Goal: Task Accomplishment & Management: Manage account settings

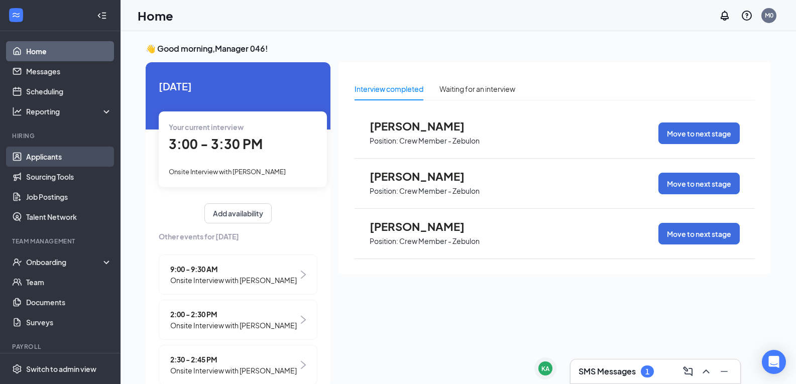
click at [50, 159] on link "Applicants" at bounding box center [69, 157] width 86 height 20
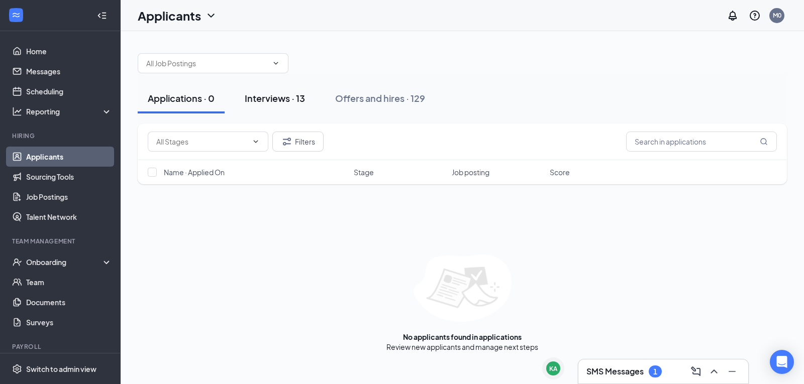
click at [276, 102] on div "Interviews · 13" at bounding box center [275, 98] width 60 height 13
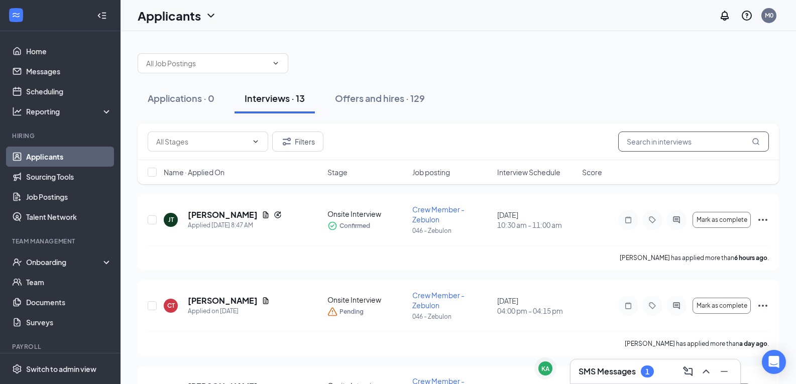
drag, startPoint x: 633, startPoint y: 140, endPoint x: 670, endPoint y: 144, distance: 37.4
click at [633, 140] on input "text" at bounding box center [693, 142] width 151 height 20
click at [294, 142] on button "Filters" at bounding box center [297, 142] width 51 height 20
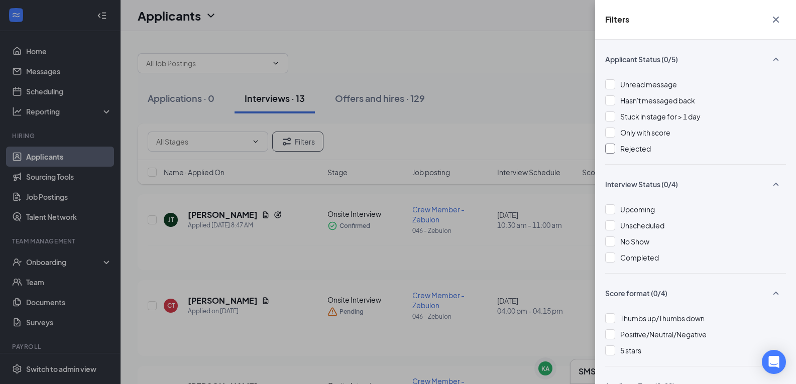
click at [610, 149] on div at bounding box center [610, 149] width 10 height 10
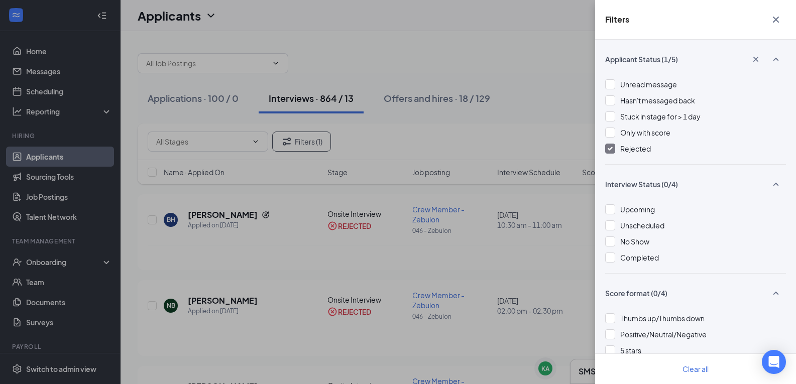
click at [273, 291] on div "Filters Applicant Status (1/5) Unread message Hasn't messaged back Stuck in sta…" at bounding box center [398, 192] width 796 height 384
click at [545, 285] on div "Filters Applicant Status (1/5) Unread message Hasn't messaged back Stuck in sta…" at bounding box center [398, 192] width 796 height 384
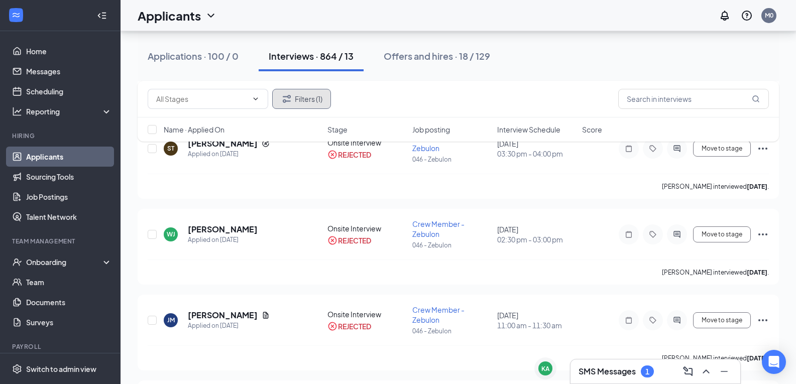
scroll to position [434, 0]
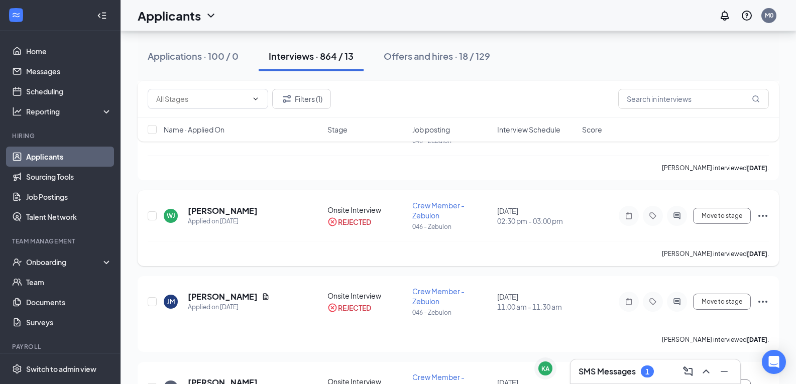
click at [762, 214] on icon "Ellipses" at bounding box center [763, 216] width 12 height 12
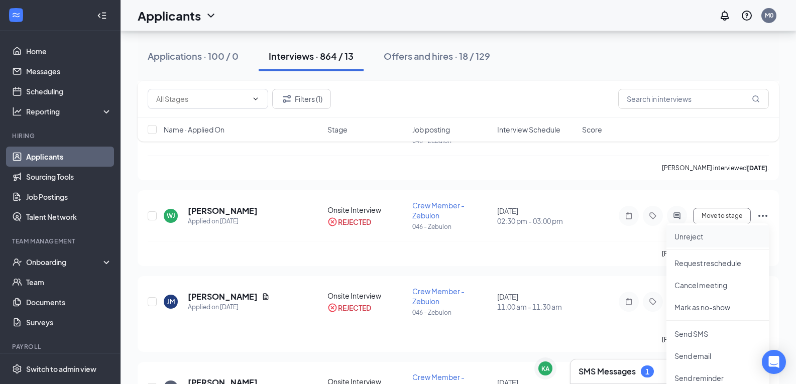
click at [694, 236] on p "Unreject" at bounding box center [718, 237] width 86 height 10
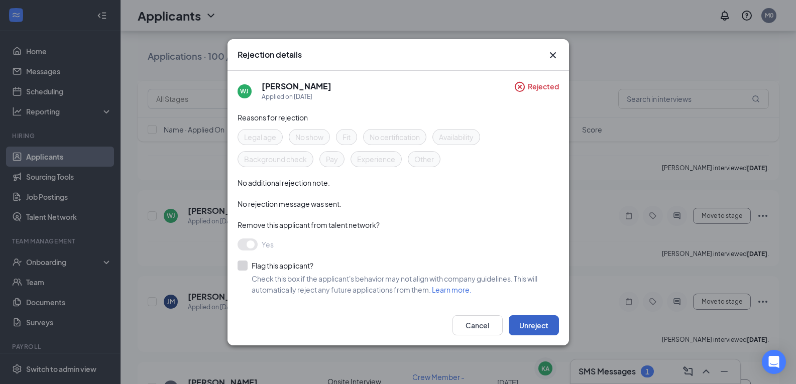
click at [531, 323] on button "Unreject" at bounding box center [534, 326] width 50 height 20
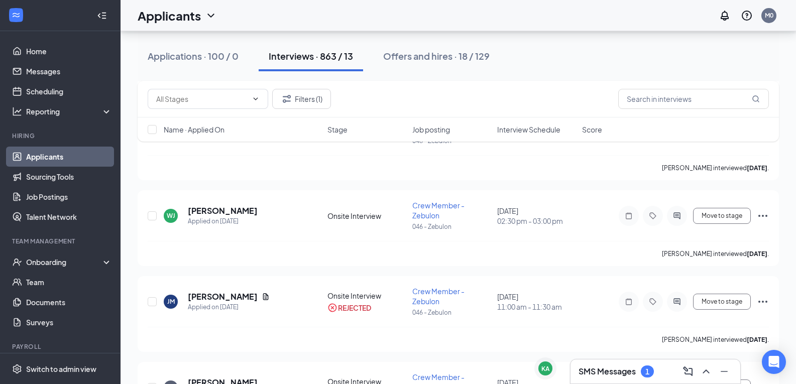
click at [45, 155] on link "Applicants" at bounding box center [69, 157] width 86 height 20
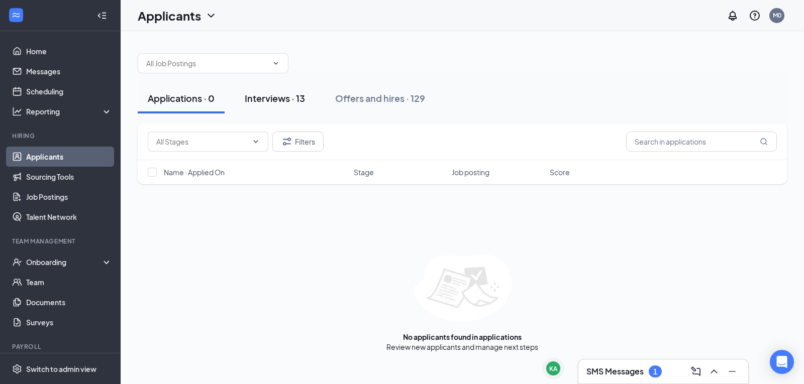
click at [300, 101] on div "Interviews · 13" at bounding box center [275, 98] width 60 height 13
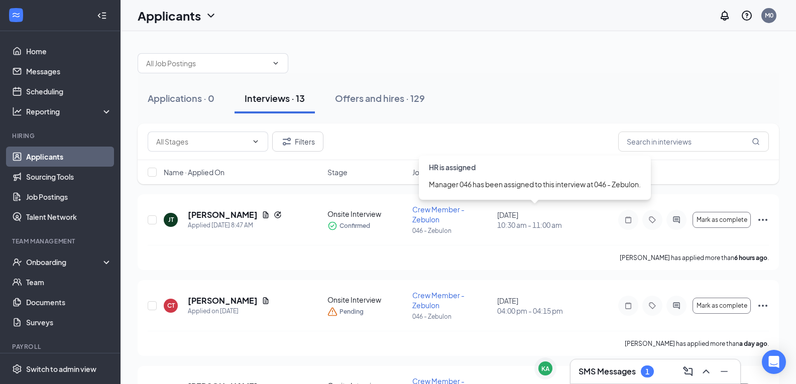
click at [529, 164] on div "HR is assigned" at bounding box center [535, 164] width 232 height 17
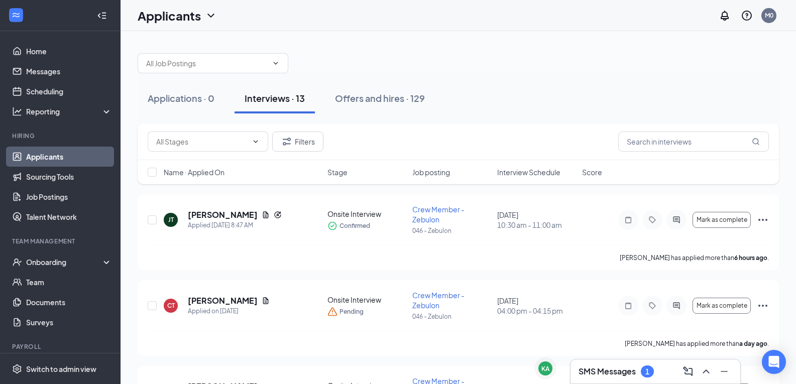
click at [523, 123] on div "Applications · 0 Interviews · 13 Offers and hires · 129" at bounding box center [459, 98] width 642 height 50
click at [527, 175] on span "Interview Schedule" at bounding box center [528, 172] width 63 height 10
click at [527, 173] on span "Interview Schedule" at bounding box center [528, 172] width 63 height 10
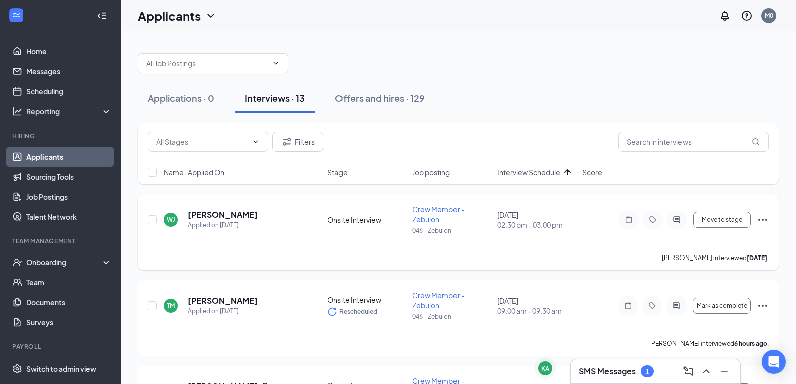
click at [761, 216] on icon "Ellipses" at bounding box center [763, 220] width 12 height 12
click at [724, 214] on button "Move to stage" at bounding box center [722, 220] width 58 height 16
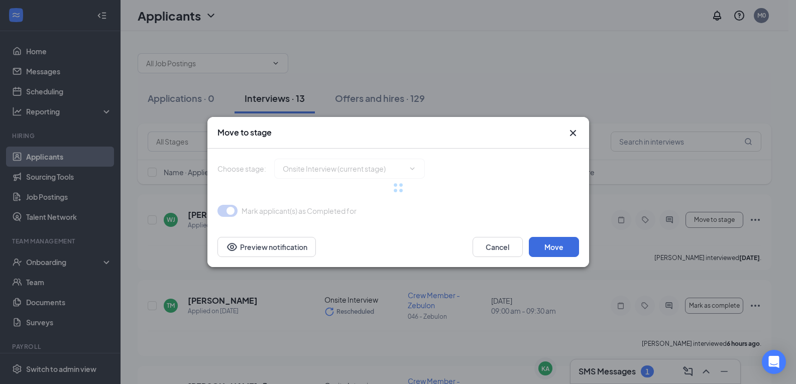
type input "Rate Sign Sheet (next stage)"
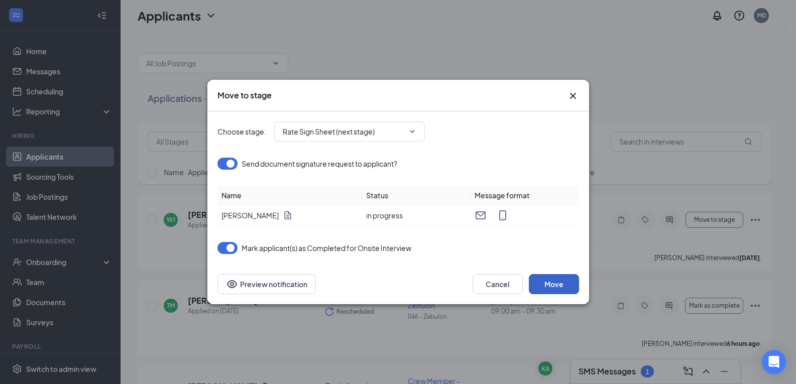
click at [565, 279] on button "Move" at bounding box center [554, 284] width 50 height 20
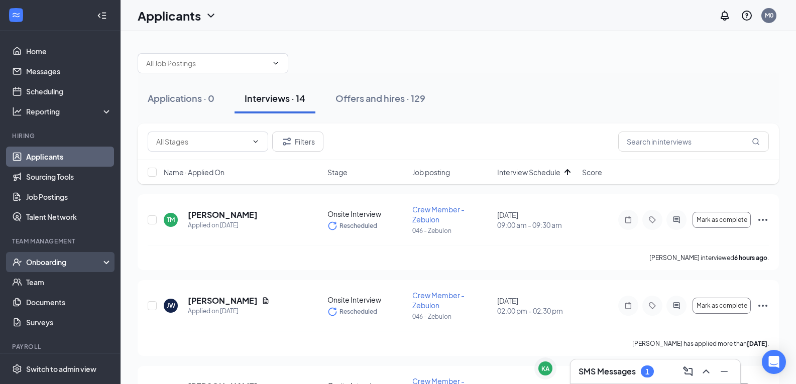
click at [51, 266] on div "Onboarding" at bounding box center [64, 262] width 77 height 10
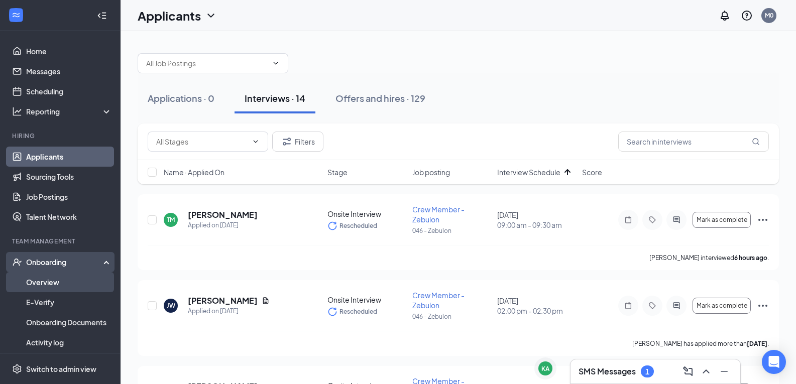
click at [73, 283] on link "Overview" at bounding box center [69, 282] width 86 height 20
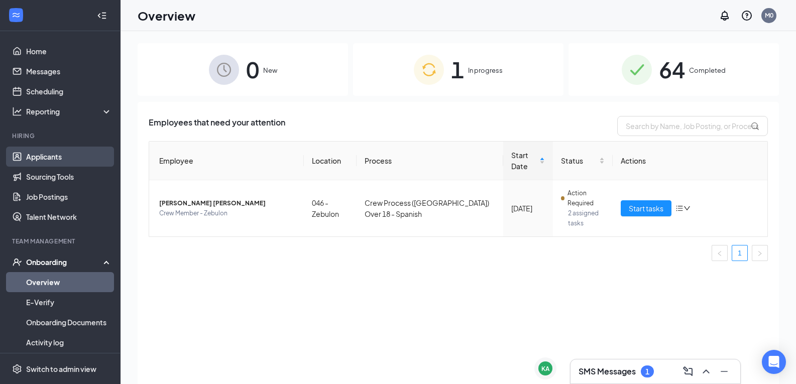
click at [28, 159] on link "Applicants" at bounding box center [69, 157] width 86 height 20
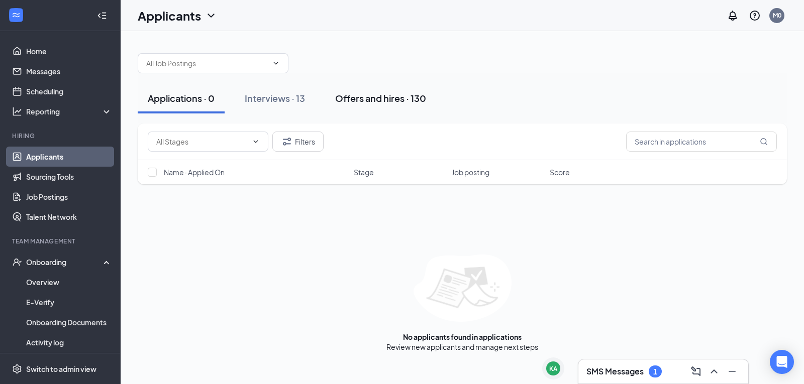
click at [399, 94] on div "Offers and hires · 130" at bounding box center [380, 98] width 91 height 13
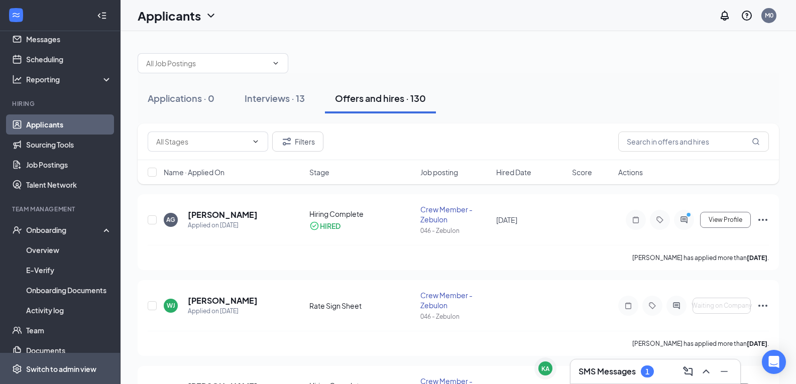
scroll to position [50, 0]
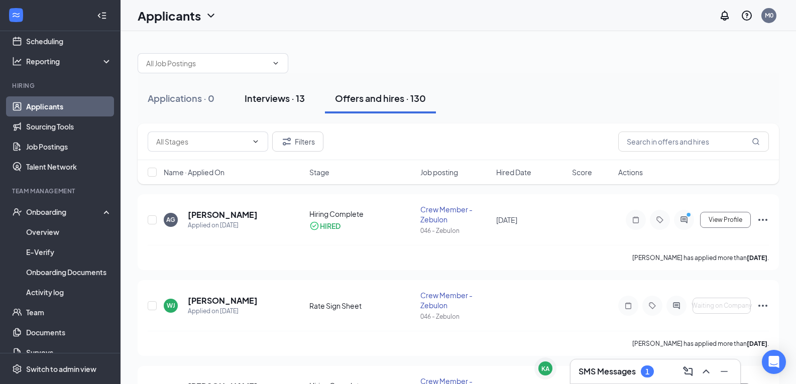
click at [302, 100] on div "Interviews · 13" at bounding box center [275, 98] width 60 height 13
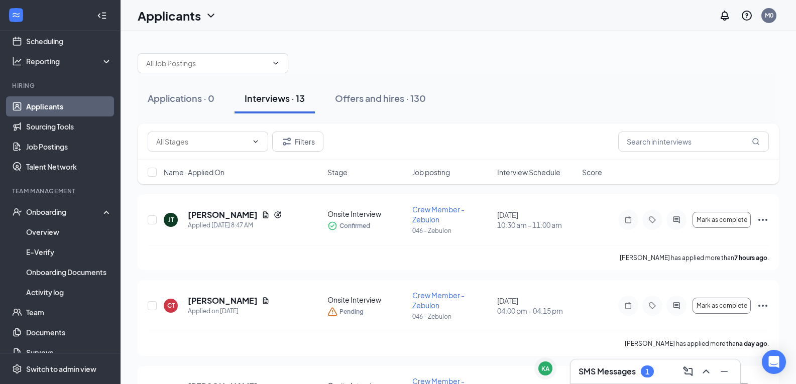
click at [528, 172] on span "Interview Schedule" at bounding box center [528, 172] width 63 height 10
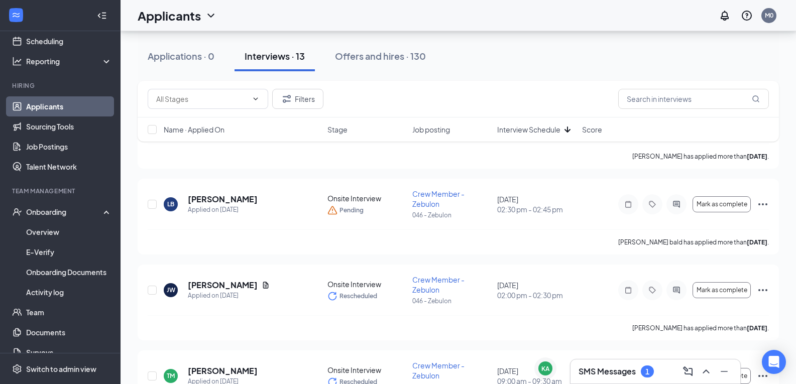
scroll to position [893, 0]
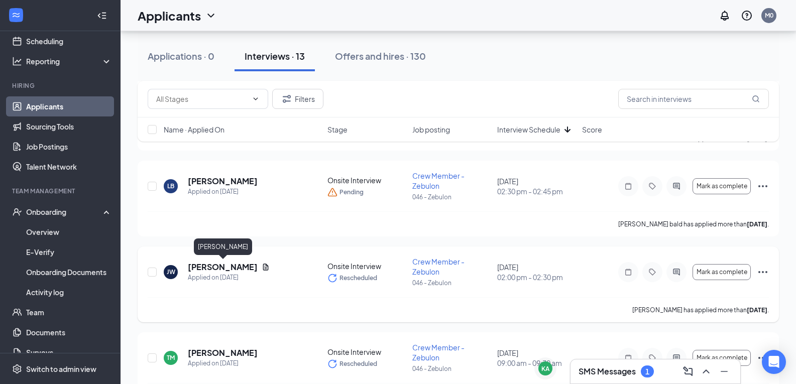
click at [198, 268] on h5 "Jeffrey Watlington" at bounding box center [223, 267] width 70 height 11
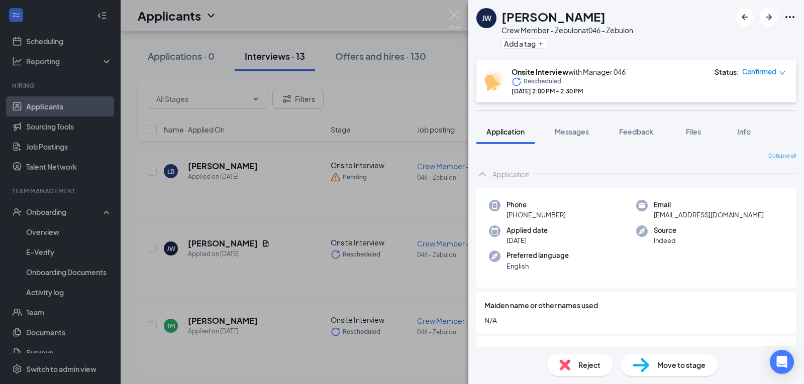
click at [795, 18] on icon "Ellipses" at bounding box center [790, 17] width 12 height 12
click at [715, 42] on link "View full application" at bounding box center [735, 40] width 109 height 10
click at [373, 270] on div "JW Jeffrey Watlington Crew Member - Zebulon at 046 - Zebulon Add a tag Onsite I…" at bounding box center [402, 192] width 804 height 384
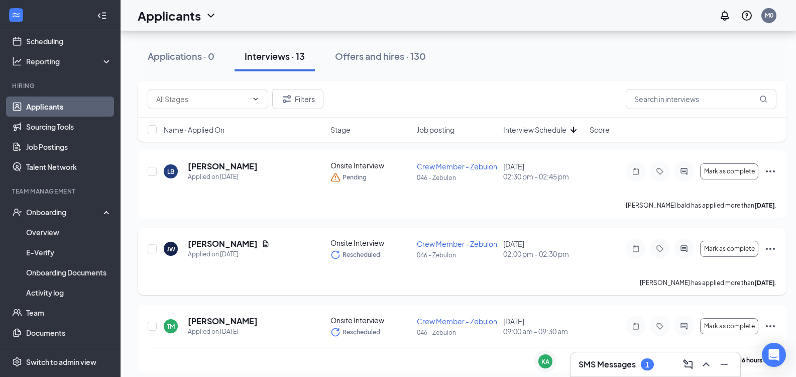
click at [770, 247] on icon "Ellipses" at bounding box center [771, 249] width 12 height 12
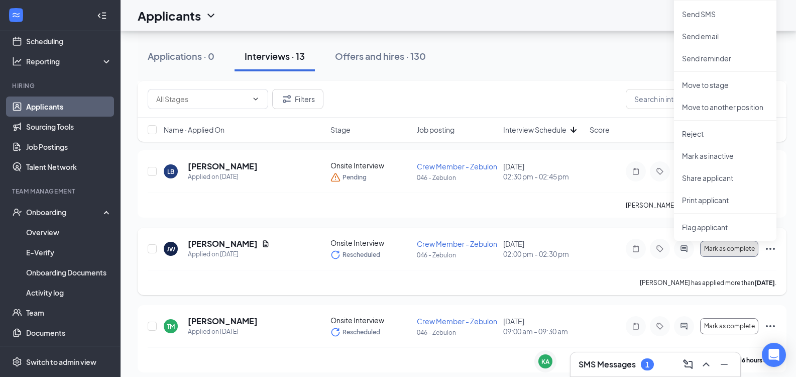
click at [729, 248] on span "Mark as complete" at bounding box center [729, 248] width 51 height 7
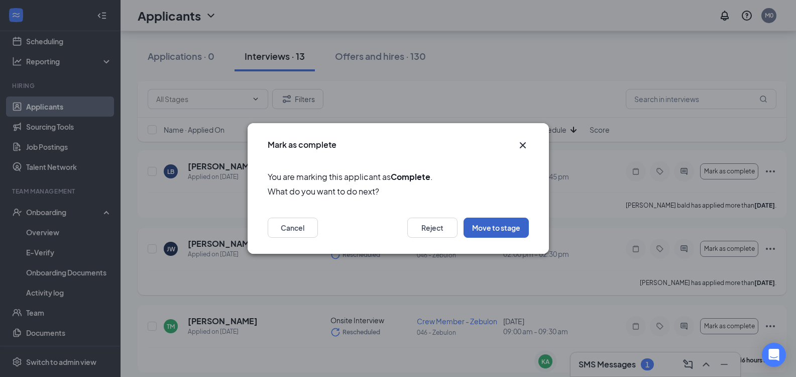
drag, startPoint x: 476, startPoint y: 226, endPoint x: 486, endPoint y: 240, distance: 17.3
click at [476, 226] on button "Move to stage" at bounding box center [496, 228] width 65 height 20
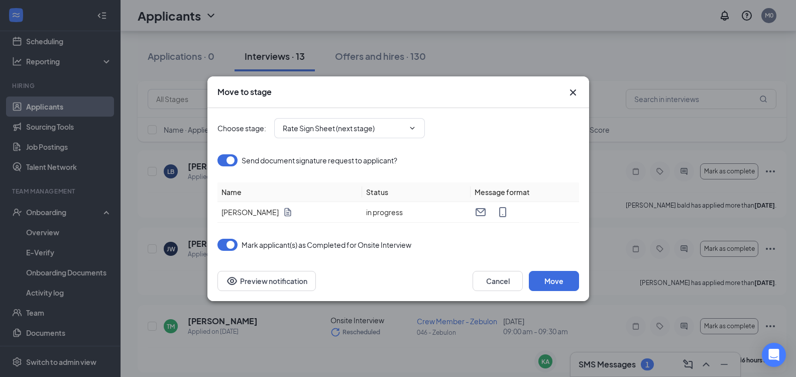
click at [596, 365] on div "Move to stage Choose stage : Rate Sign Sheet (next stage) Send document signatu…" at bounding box center [398, 188] width 796 height 377
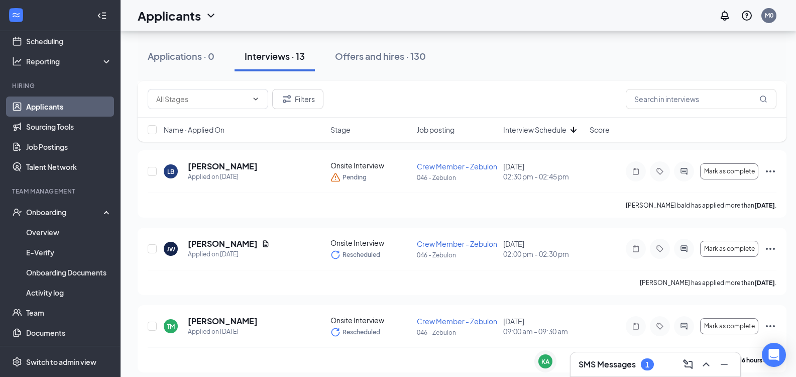
click at [595, 364] on h3 "SMS Messages" at bounding box center [607, 364] width 57 height 11
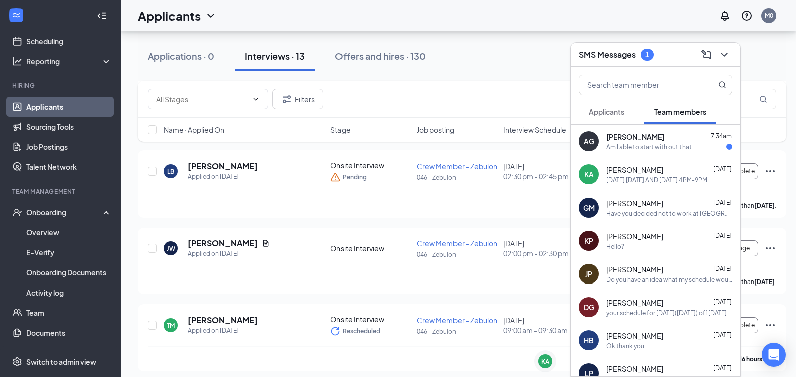
click at [623, 143] on div "Am I able to start with out that" at bounding box center [648, 147] width 85 height 9
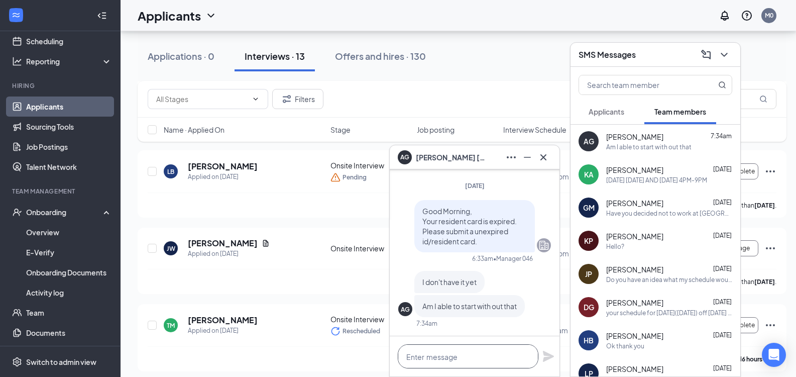
click at [462, 353] on textarea at bounding box center [468, 356] width 141 height 24
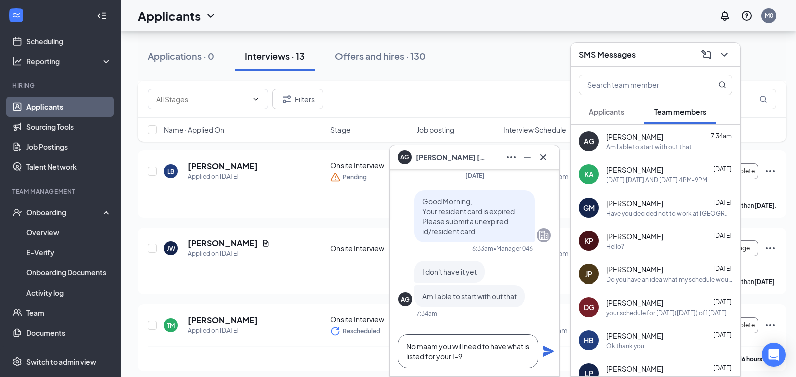
click at [477, 347] on textarea "No maam you will need to have what is listed for your I-9" at bounding box center [468, 351] width 141 height 34
click at [482, 349] on textarea "No maam you will need to have what is listed for your I-9" at bounding box center [468, 351] width 141 height 34
click at [529, 350] on textarea "No maam you will need to use have what is listed for your I-9" at bounding box center [468, 351] width 141 height 34
click at [483, 358] on textarea "No maam you will need to use what is listed for your I-9" at bounding box center [468, 351] width 141 height 34
type textarea "No maam you will need to use what is listed for your I-9"
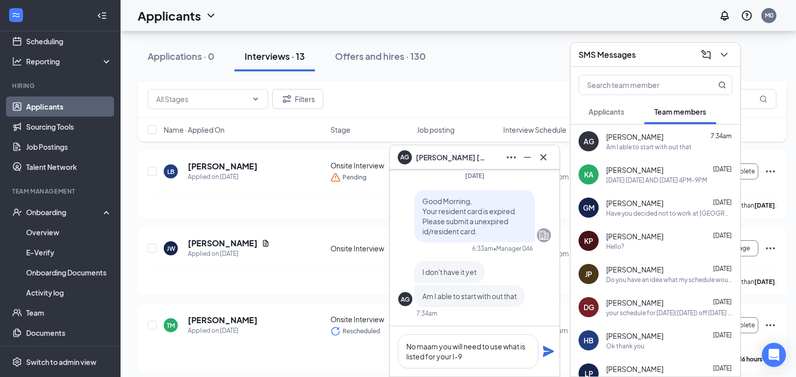
click at [546, 354] on icon "Plane" at bounding box center [548, 351] width 11 height 11
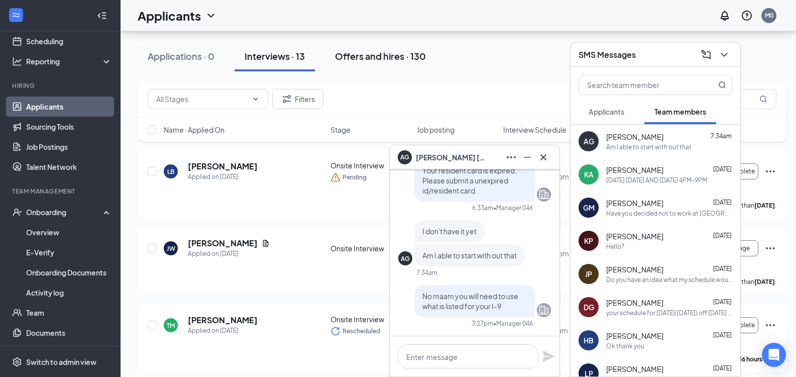
click at [365, 50] on div "Offers and hires · 130" at bounding box center [380, 56] width 91 height 13
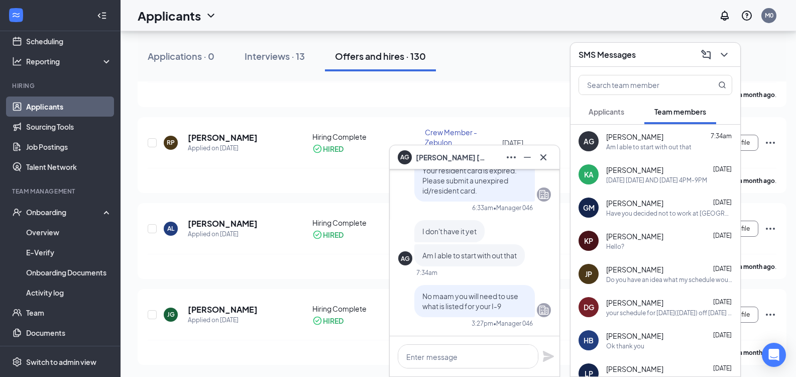
scroll to position [679, 0]
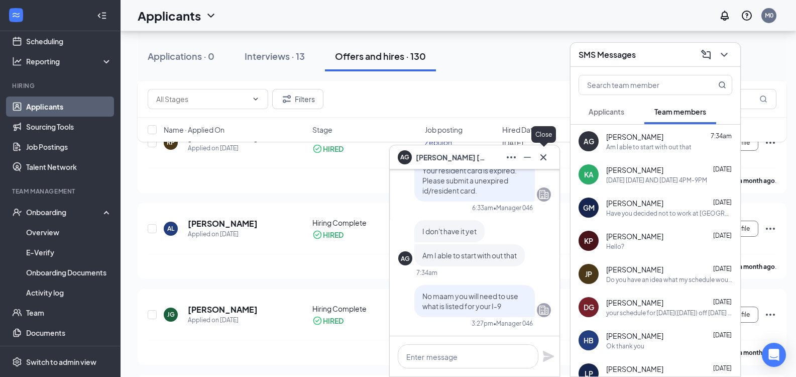
click at [546, 155] on icon "Cross" at bounding box center [544, 157] width 6 height 6
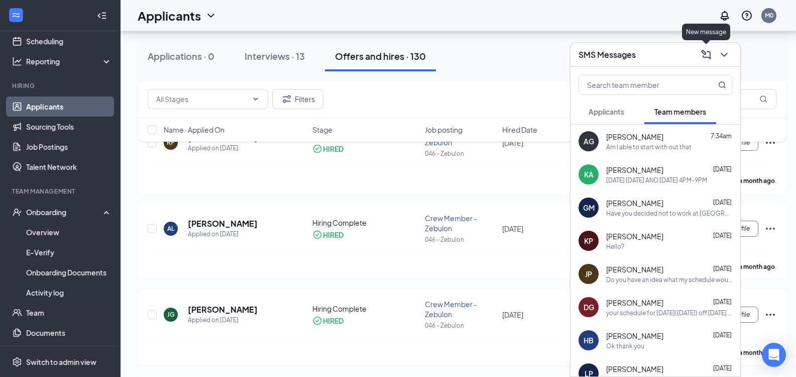
click at [723, 54] on icon "ChevronDown" at bounding box center [724, 55] width 7 height 4
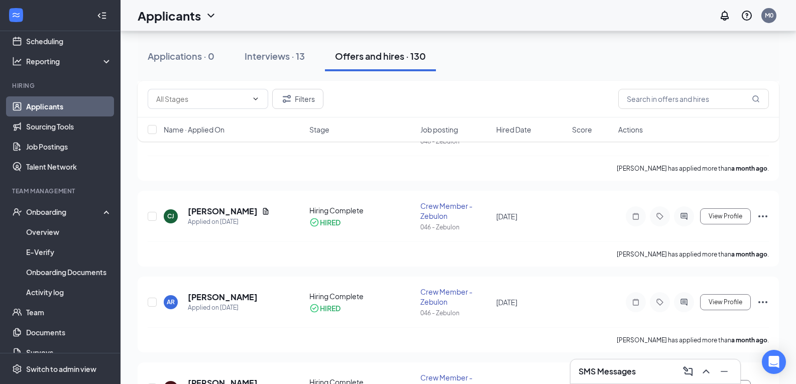
scroll to position [1229, 0]
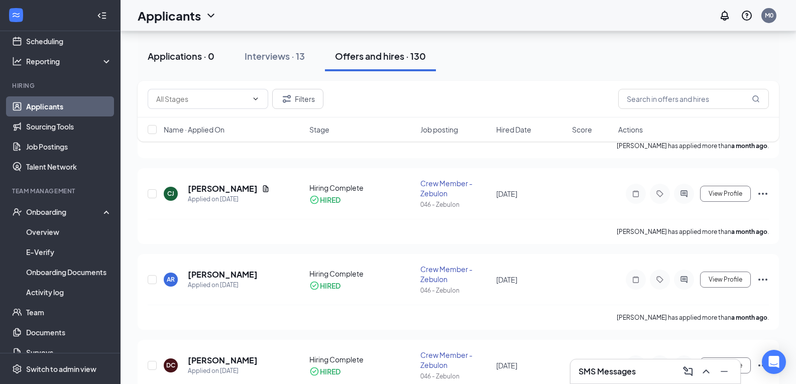
click at [188, 49] on button "Applications · 0" at bounding box center [181, 56] width 87 height 30
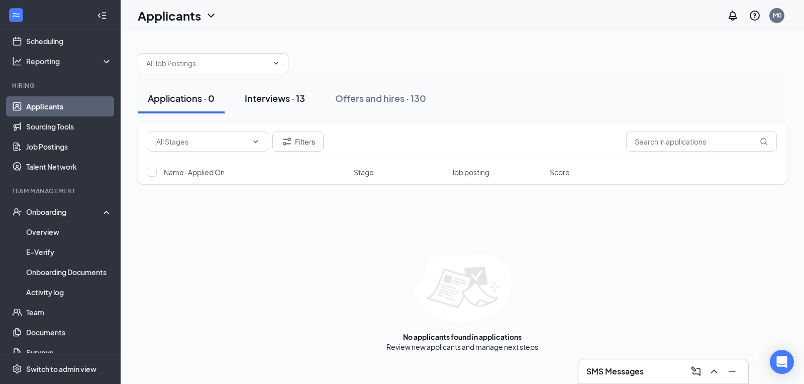
click at [280, 99] on div "Interviews · 13" at bounding box center [275, 98] width 60 height 13
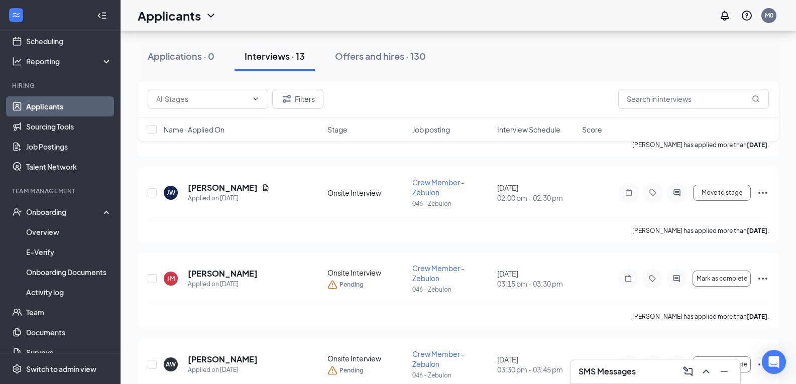
scroll to position [365, 0]
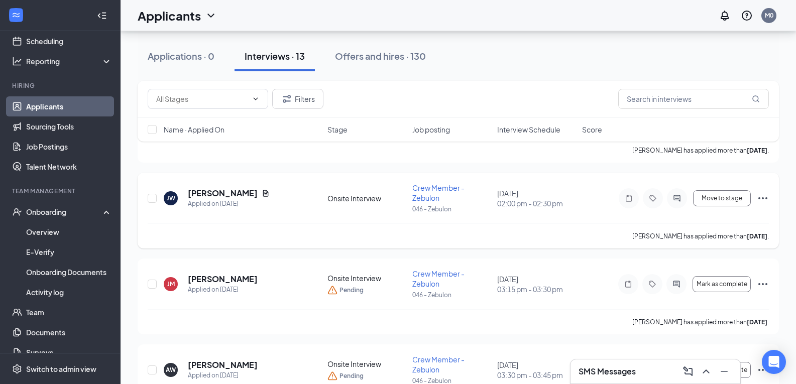
click at [241, 193] on h5 "Jeffrey Watlington" at bounding box center [223, 193] width 70 height 11
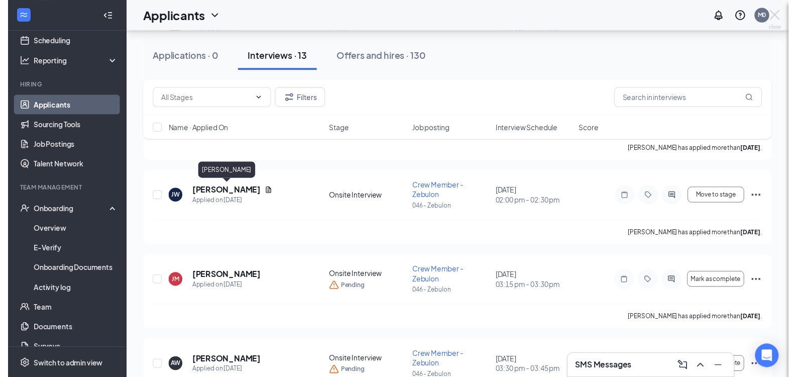
scroll to position [348, 0]
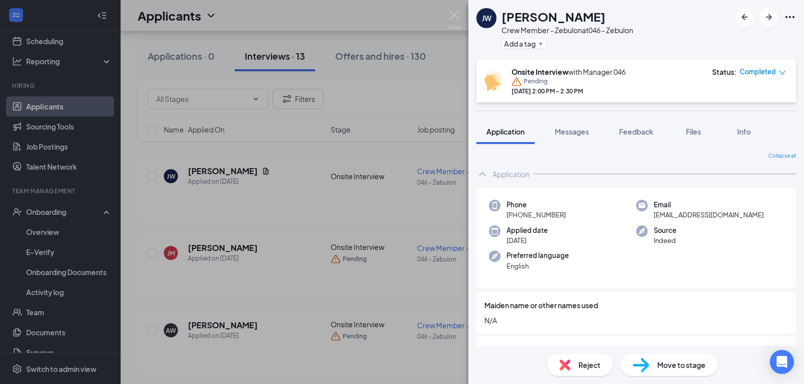
click at [787, 18] on icon "Ellipses" at bounding box center [789, 17] width 9 height 2
drag, startPoint x: 261, startPoint y: 190, endPoint x: 354, endPoint y: 193, distance: 93.0
click at [261, 190] on div "JW Jeffrey Watlington Crew Member - Zebulon at 046 - Zebulon Add a tag Onsite I…" at bounding box center [402, 192] width 804 height 384
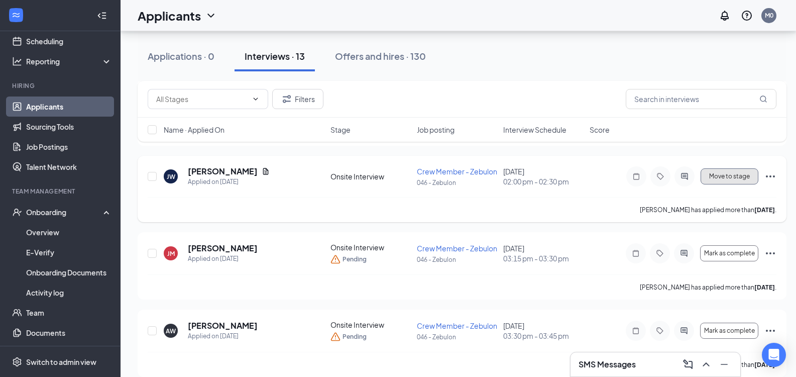
click at [740, 174] on span "Move to stage" at bounding box center [729, 176] width 41 height 7
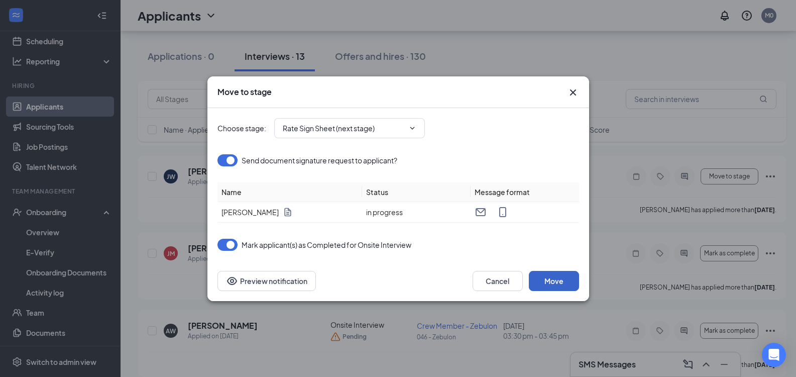
click at [546, 279] on button "Move" at bounding box center [554, 281] width 50 height 20
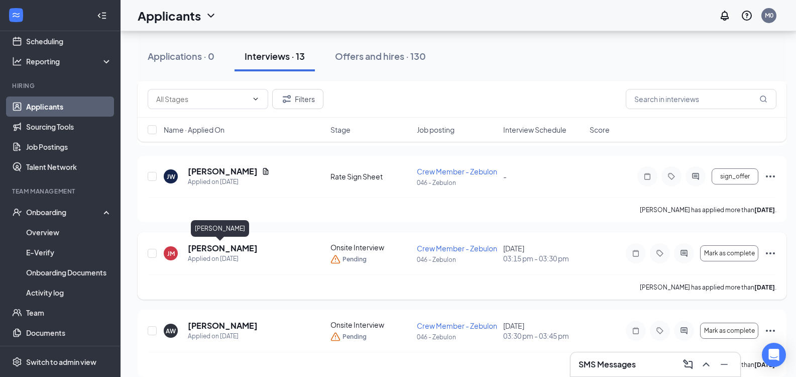
click at [205, 246] on h5 "Jada McCabe" at bounding box center [223, 248] width 70 height 11
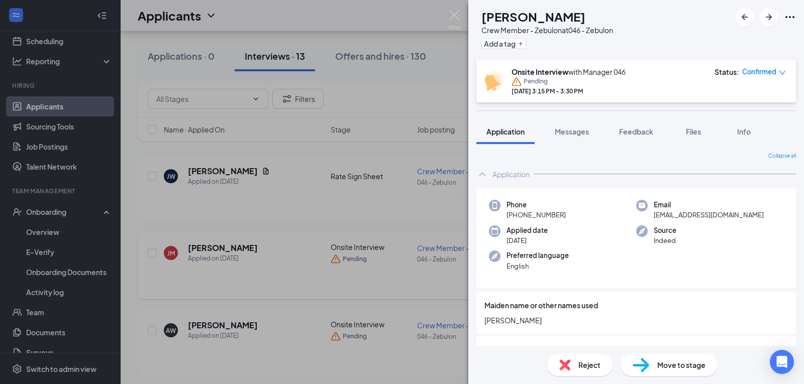
click at [352, 288] on div "JM Jada McCabe Crew Member - Zebulon at 046 - Zebulon Add a tag Onsite Intervie…" at bounding box center [402, 192] width 804 height 384
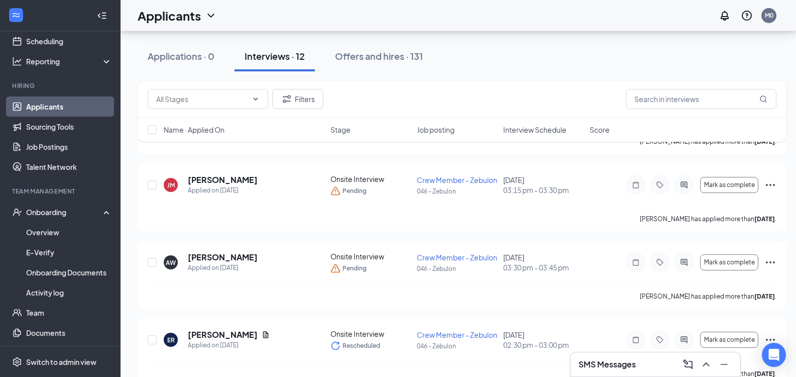
scroll to position [323, 0]
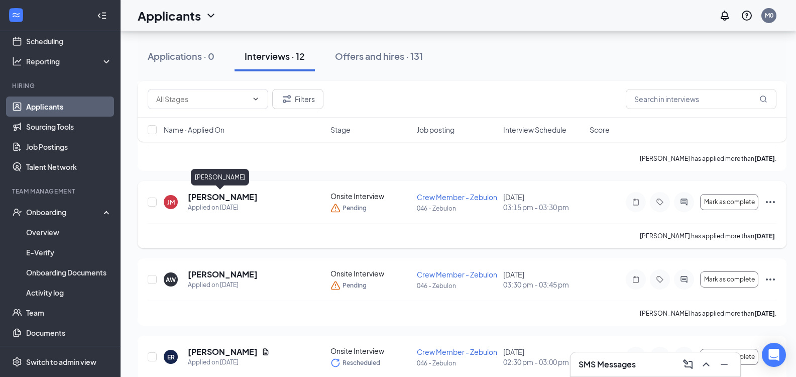
click at [219, 194] on h5 "Jada McCabe" at bounding box center [223, 196] width 70 height 11
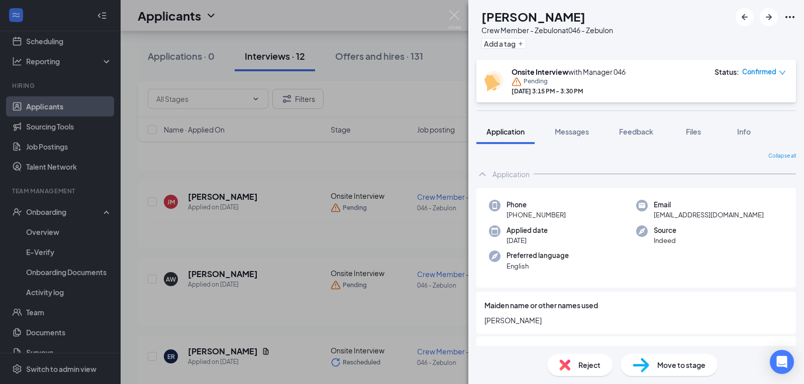
click at [774, 9] on div at bounding box center [766, 17] width 60 height 18
drag, startPoint x: 791, startPoint y: 17, endPoint x: 788, endPoint y: 27, distance: 10.2
click at [791, 17] on icon "Ellipses" at bounding box center [790, 17] width 12 height 12
click at [720, 39] on link "View full application" at bounding box center [735, 40] width 109 height 10
click at [309, 159] on div "JM Jada McCabe Crew Member - Zebulon at 046 - Zebulon Add a tag Onsite Intervie…" at bounding box center [402, 192] width 804 height 384
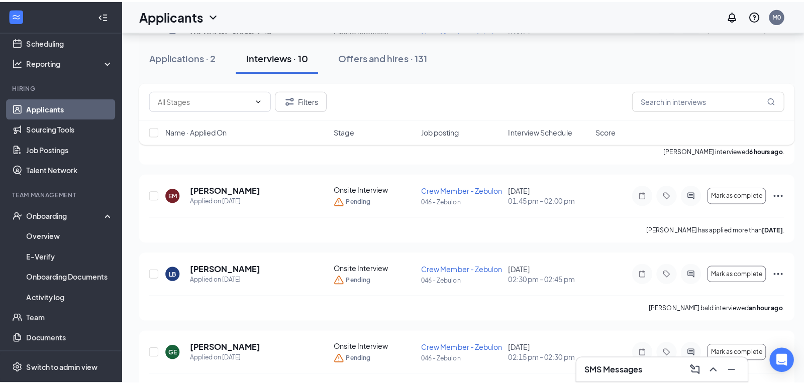
scroll to position [574, 0]
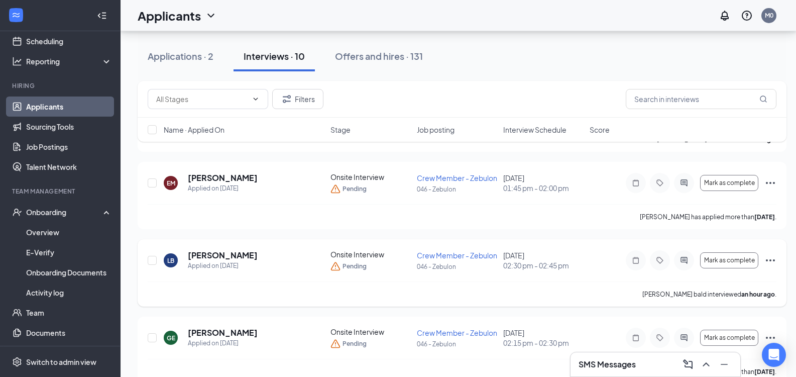
click at [219, 250] on h5 "liliana bald" at bounding box center [223, 255] width 70 height 11
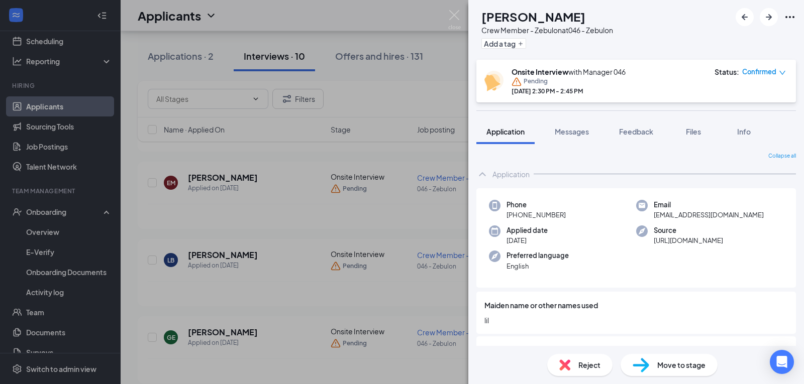
click at [791, 15] on icon "Ellipses" at bounding box center [790, 17] width 12 height 12
drag, startPoint x: 741, startPoint y: 44, endPoint x: 747, endPoint y: 35, distance: 11.0
click at [741, 44] on div "LB liliana bald Crew Member - Zebulon at 046 - Zebulon Add a tag" at bounding box center [636, 30] width 336 height 60
click at [793, 15] on icon "Ellipses" at bounding box center [790, 17] width 12 height 12
click at [702, 41] on link "View full application" at bounding box center [735, 40] width 109 height 10
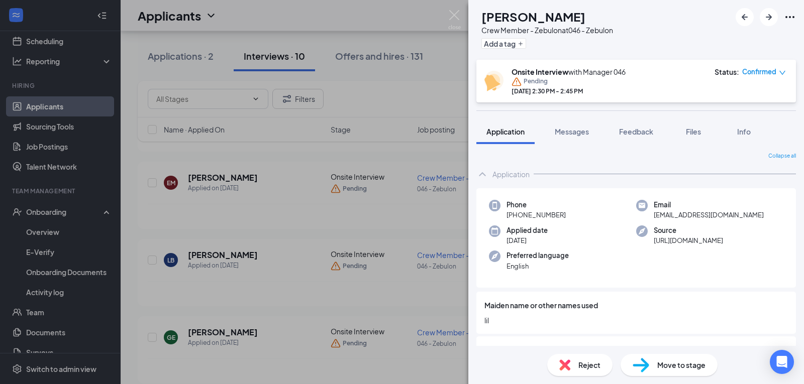
click at [354, 216] on div "LB liliana bald Crew Member - Zebulon at 046 - Zebulon Add a tag Onsite Intervi…" at bounding box center [402, 192] width 804 height 384
click at [300, 223] on div "LB liliana bald Crew Member - Zebulon at 046 - Zebulon Add a tag Onsite Intervi…" at bounding box center [402, 192] width 804 height 384
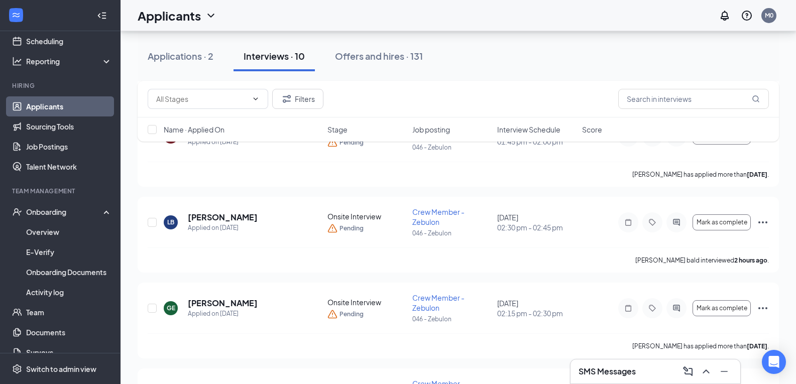
scroll to position [695, 0]
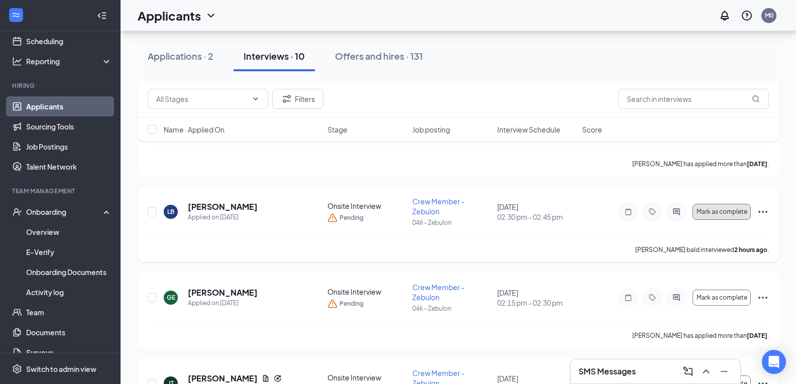
click at [712, 215] on span "Mark as complete" at bounding box center [722, 211] width 51 height 7
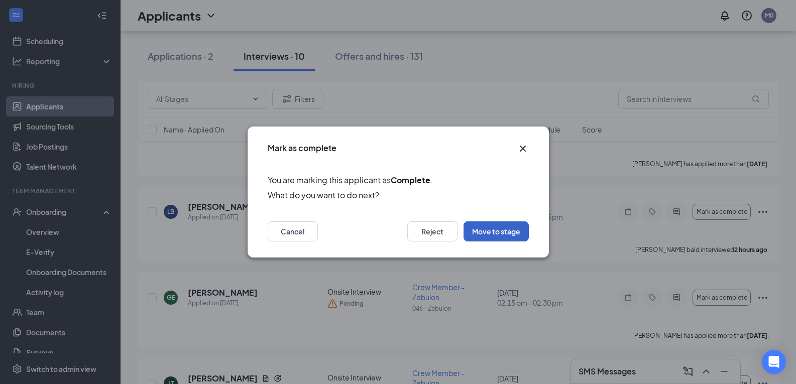
click at [507, 233] on button "Move to stage" at bounding box center [496, 232] width 65 height 20
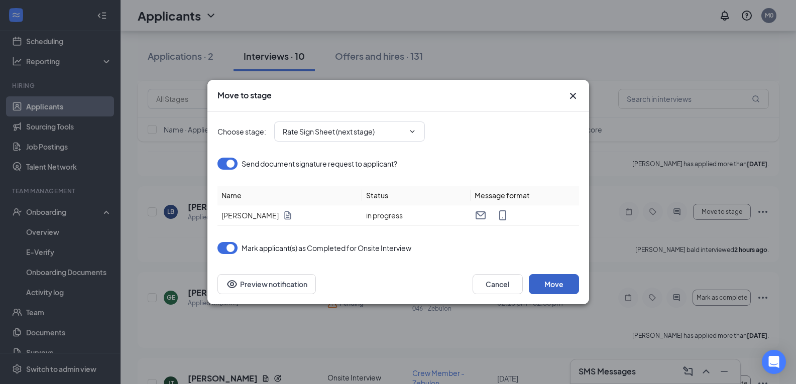
click at [536, 290] on button "Move" at bounding box center [554, 284] width 50 height 20
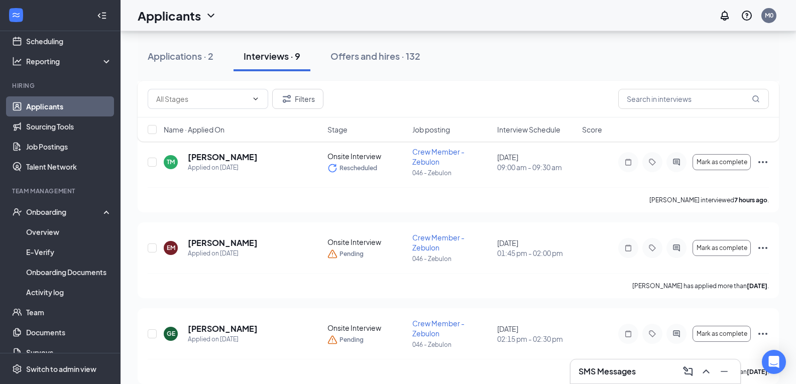
scroll to position [1359, 0]
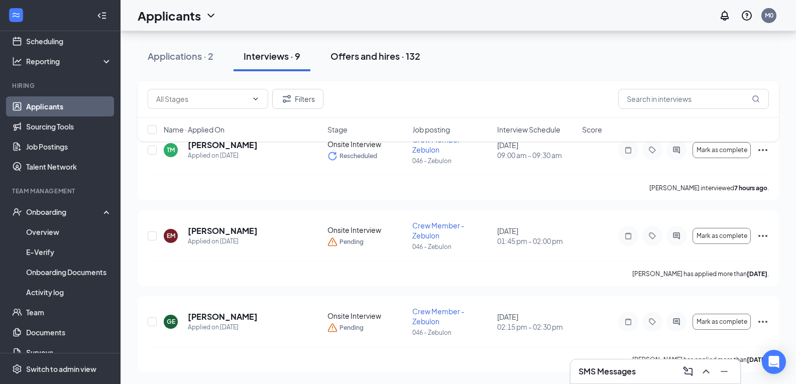
click at [394, 59] on div "Offers and hires · 132" at bounding box center [376, 56] width 90 height 13
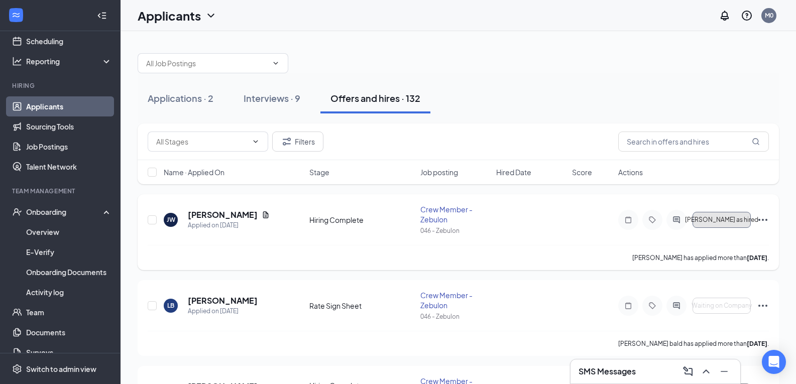
click at [708, 222] on span "Mark as hired" at bounding box center [721, 220] width 73 height 7
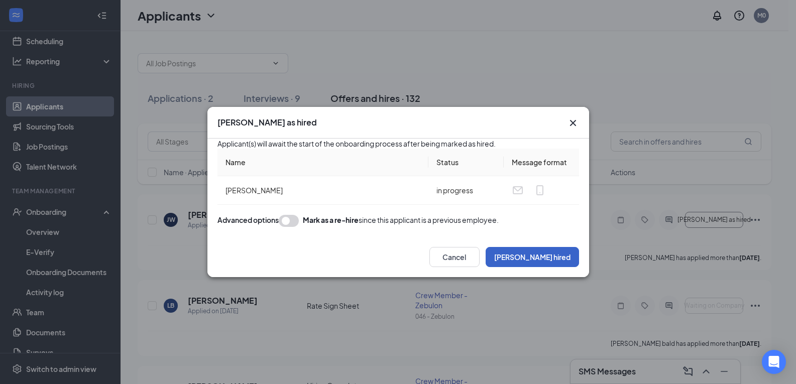
click at [573, 267] on button "Mark hired" at bounding box center [532, 257] width 93 height 20
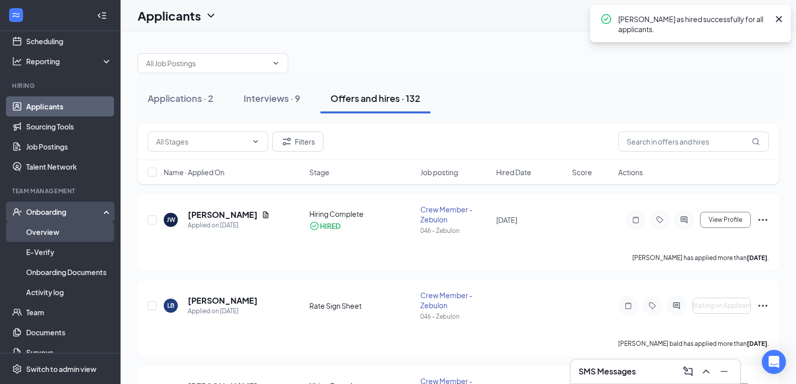
click at [39, 234] on link "Overview" at bounding box center [69, 232] width 86 height 20
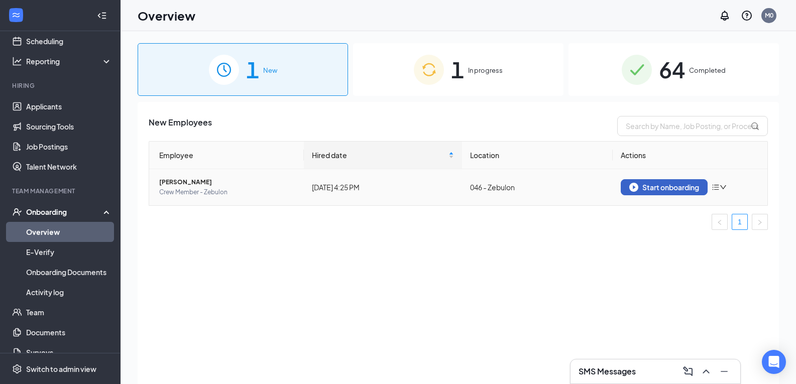
click at [681, 190] on div "Start onboarding" at bounding box center [665, 187] width 70 height 9
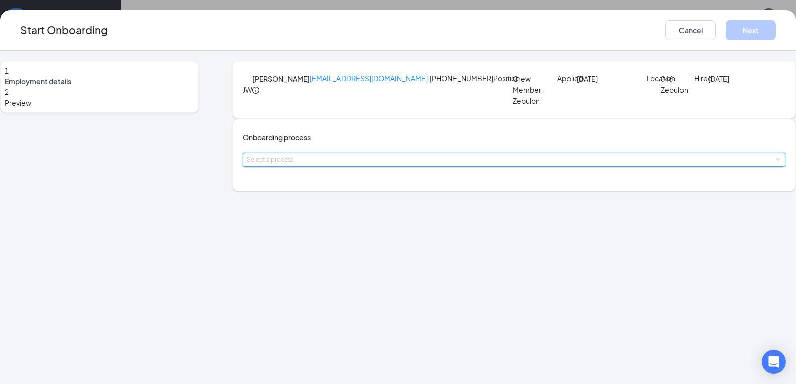
click at [344, 166] on div "Select a process" at bounding box center [514, 159] width 535 height 13
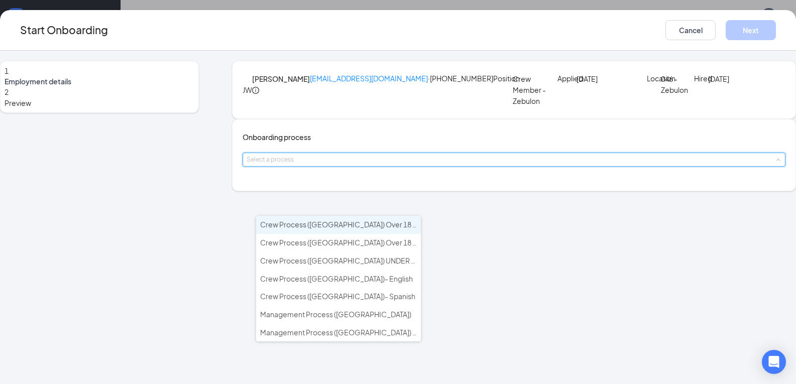
click at [344, 224] on span "Crew Process (NC) Over 18 - English" at bounding box center [350, 224] width 180 height 9
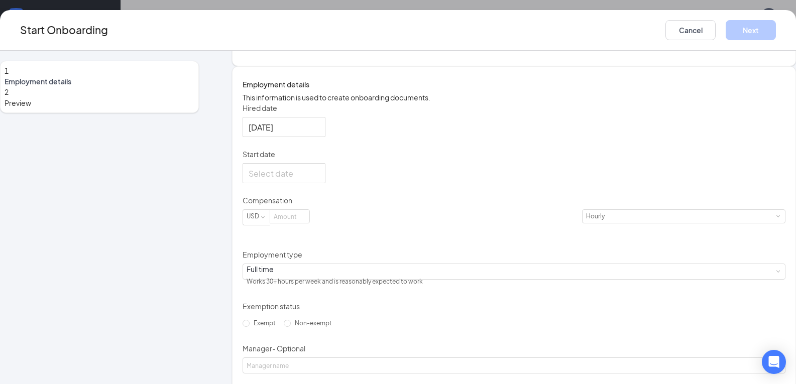
scroll to position [130, 0]
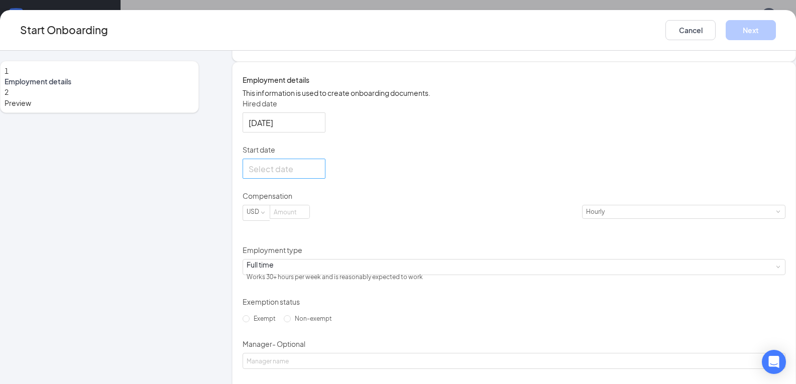
click at [320, 175] on div at bounding box center [284, 169] width 71 height 13
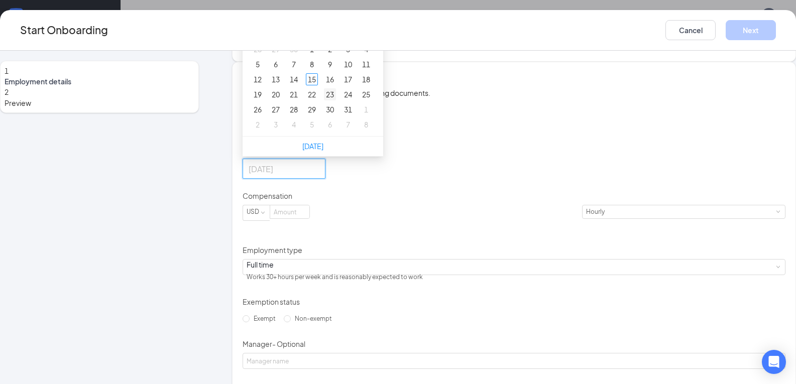
type input "Oct 23, 2025"
click at [336, 100] on div "23" at bounding box center [330, 94] width 12 height 12
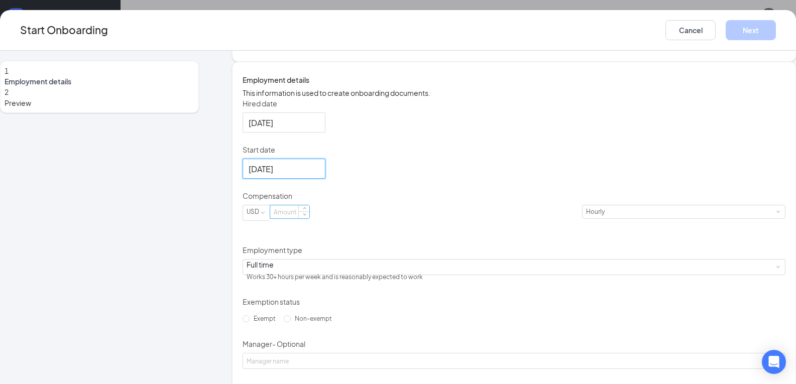
click at [301, 219] on input at bounding box center [289, 211] width 39 height 13
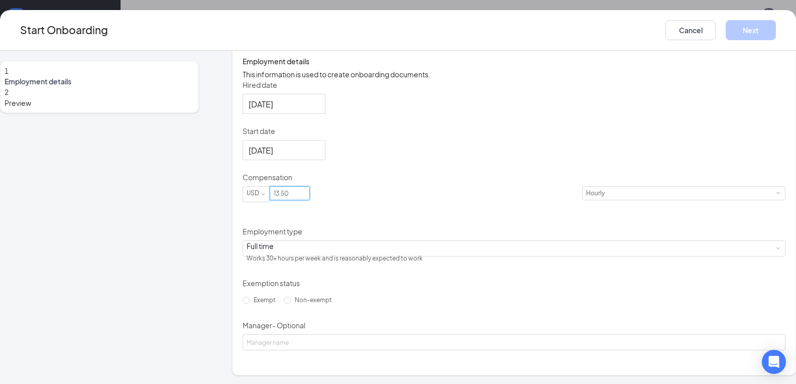
scroll to position [180, 0]
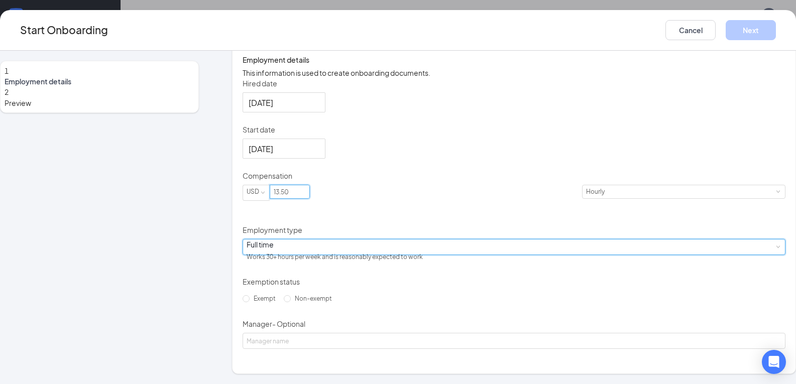
type input "13.5"
click at [283, 250] on div "Full time" at bounding box center [335, 245] width 176 height 10
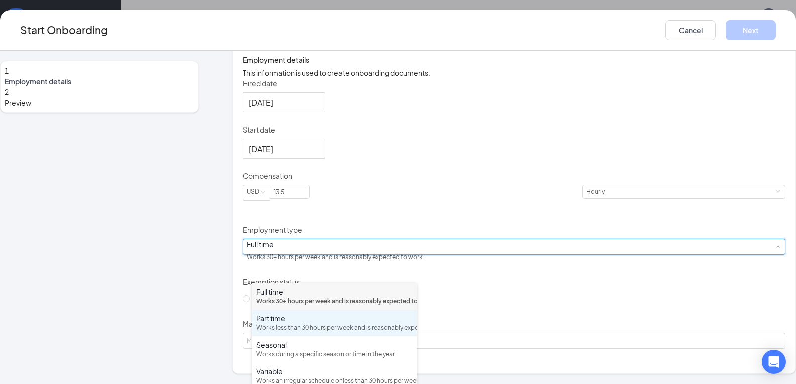
click at [277, 333] on div "Works less than 30 hours per week and is reasonably expected to work" at bounding box center [334, 329] width 157 height 10
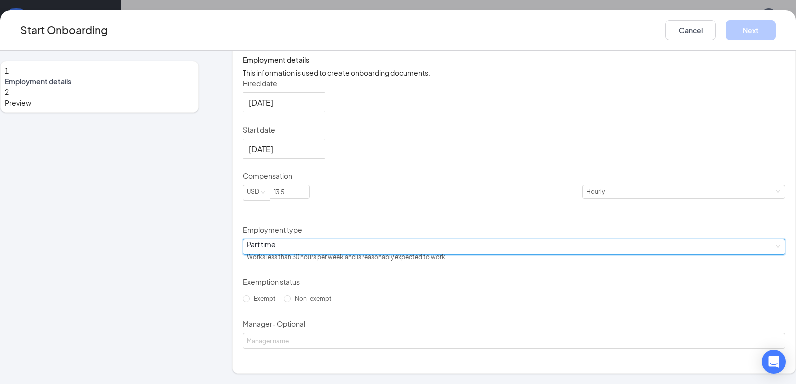
click at [165, 304] on div "1 Employment details 2 Preview" at bounding box center [99, 142] width 199 height 463
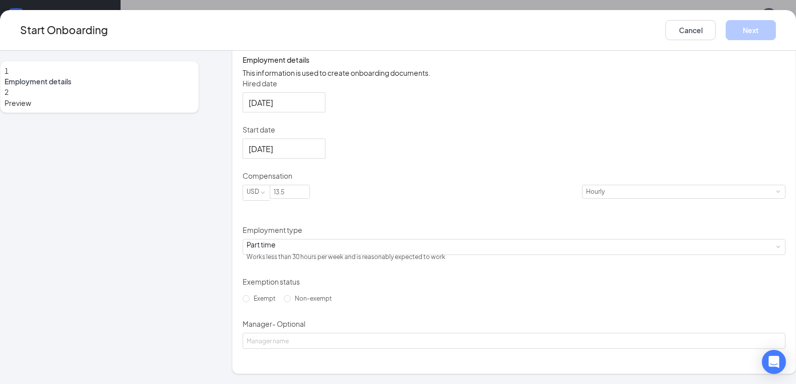
scroll to position [205, 0]
click at [284, 302] on input "Non-exempt" at bounding box center [287, 298] width 7 height 7
radio input "true"
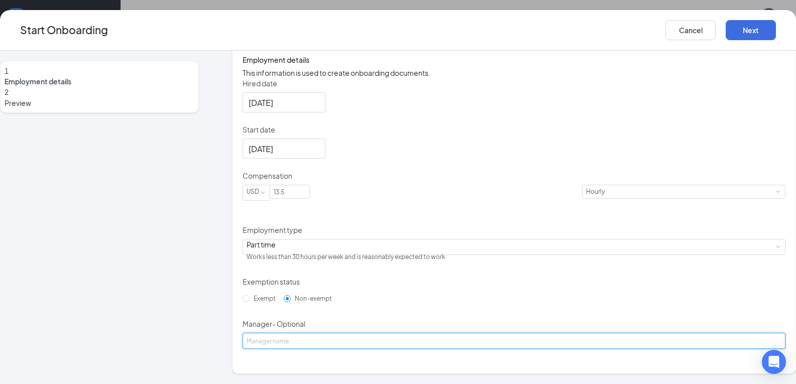
click at [356, 345] on input "Manager - Optional" at bounding box center [514, 341] width 543 height 16
type input "Katya Sterling"
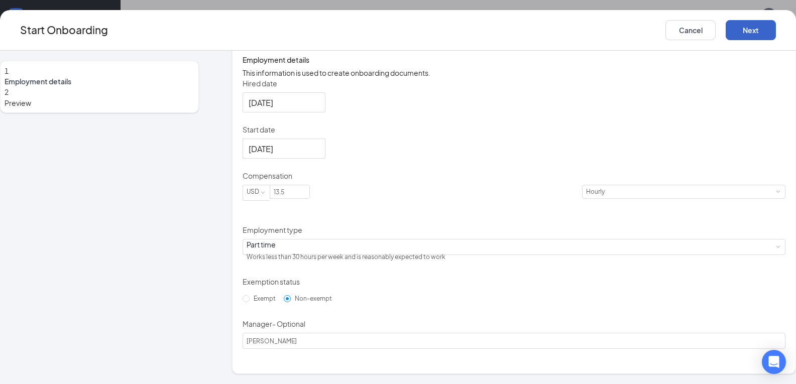
click at [748, 33] on button "Next" at bounding box center [751, 30] width 50 height 20
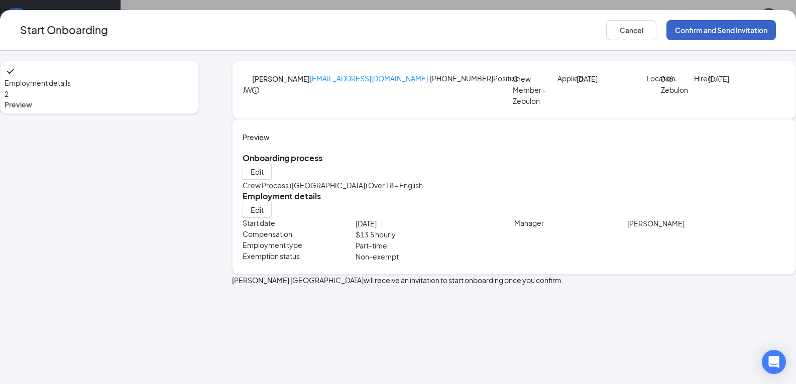
click at [726, 28] on button "Confirm and Send Invitation" at bounding box center [722, 30] width 110 height 20
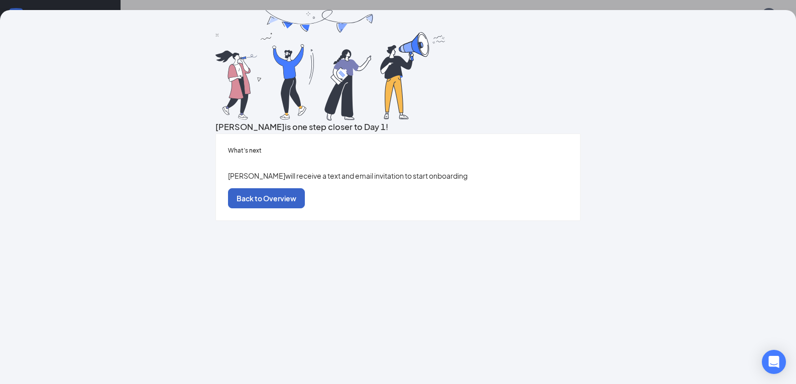
click at [305, 208] on button "Back to Overview" at bounding box center [266, 198] width 77 height 20
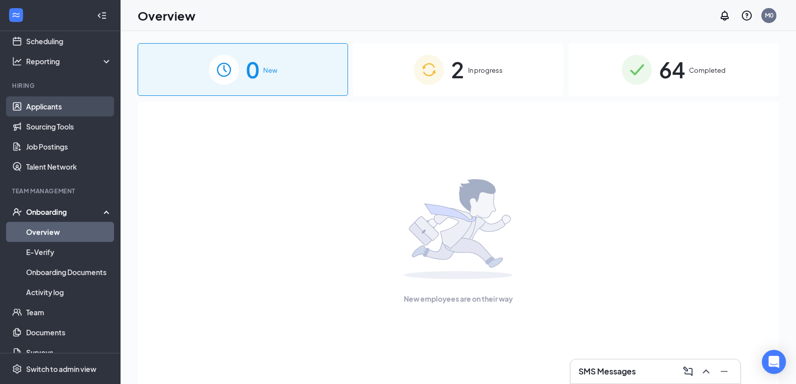
click at [75, 111] on link "Applicants" at bounding box center [69, 106] width 86 height 20
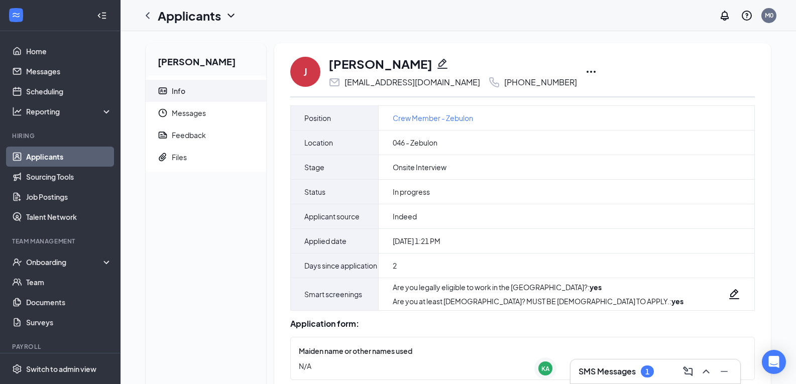
click at [448, 63] on icon "Pencil" at bounding box center [443, 64] width 10 height 10
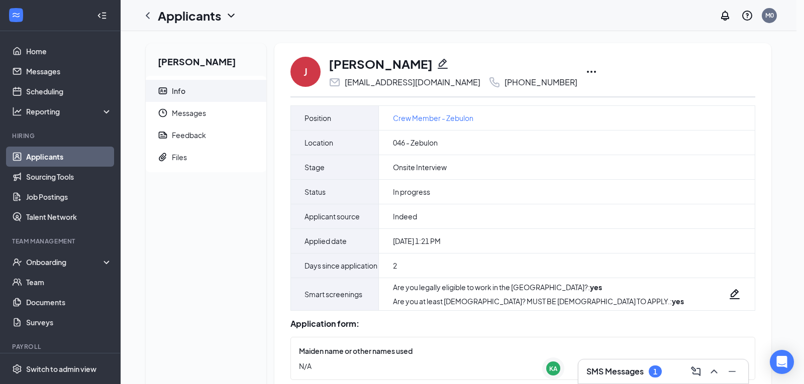
type input "[PHONE_NUMBER]"
drag, startPoint x: 421, startPoint y: 192, endPoint x: 1, endPoint y: 220, distance: 420.9
type input "jaynjaz84@gmail.com"
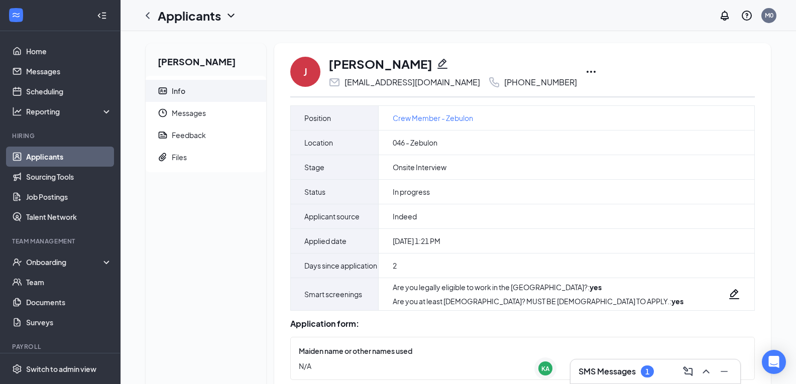
click at [193, 61] on h2 "Jeffrey Watlington" at bounding box center [206, 59] width 121 height 33
click at [585, 72] on icon "Ellipses" at bounding box center [591, 72] width 12 height 12
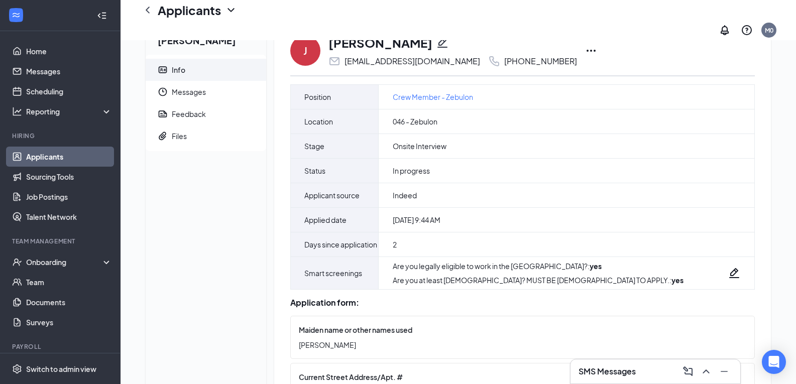
scroll to position [40, 0]
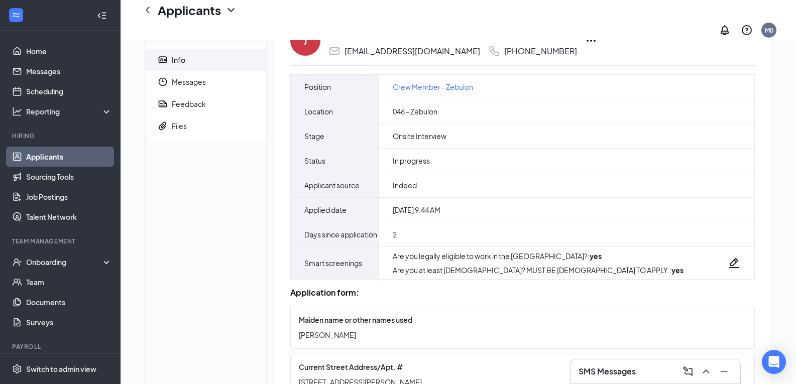
click at [585, 35] on icon "Ellipses" at bounding box center [591, 41] width 12 height 12
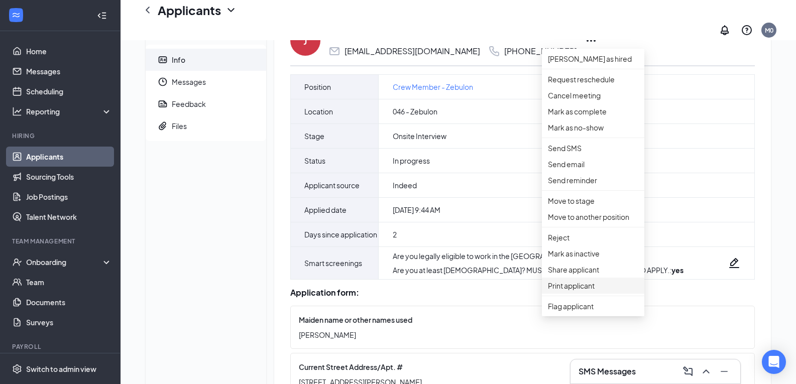
click at [588, 291] on p "Print applicant" at bounding box center [593, 285] width 90 height 11
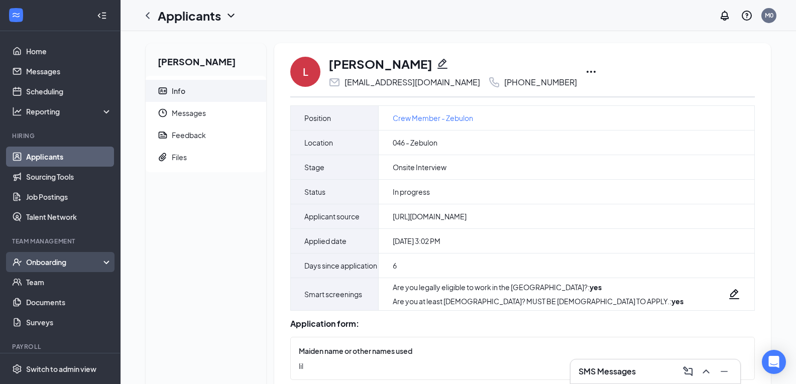
click at [43, 270] on div "Onboarding" at bounding box center [60, 262] width 121 height 20
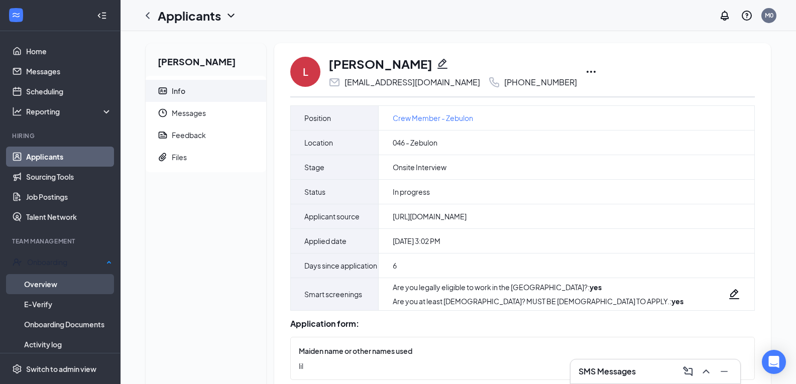
click at [70, 277] on link "Overview" at bounding box center [68, 284] width 88 height 20
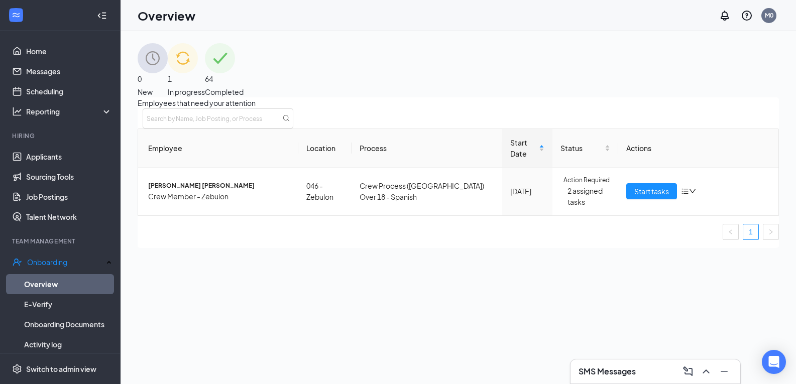
click at [244, 86] on span "Completed" at bounding box center [224, 91] width 39 height 11
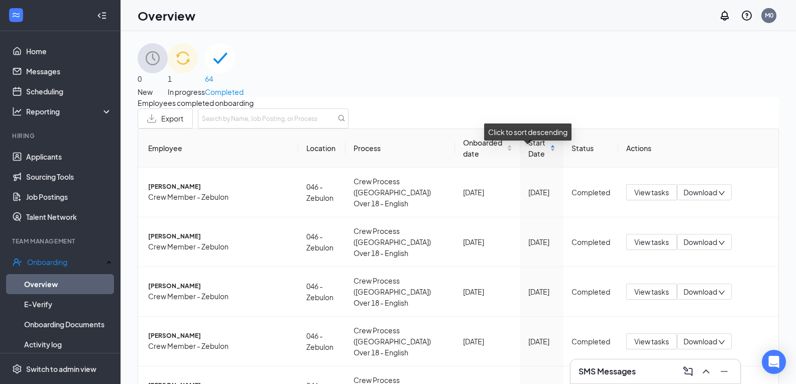
click at [529, 159] on span "Start Date" at bounding box center [539, 148] width 20 height 22
click at [531, 159] on span "Start Date" at bounding box center [539, 148] width 20 height 22
click at [543, 159] on div "Start Date" at bounding box center [542, 148] width 27 height 22
click at [529, 157] on span "Start Date" at bounding box center [539, 148] width 20 height 22
click at [529, 159] on span "Start Date" at bounding box center [539, 148] width 20 height 22
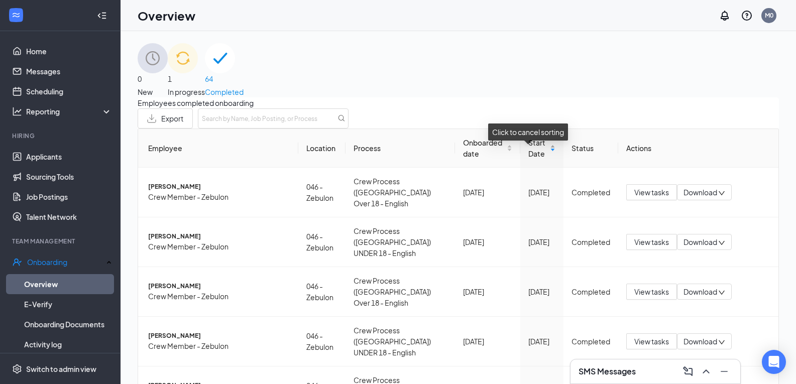
click at [529, 157] on span "Start Date" at bounding box center [539, 148] width 20 height 22
click at [543, 159] on div "Start Date" at bounding box center [542, 148] width 27 height 22
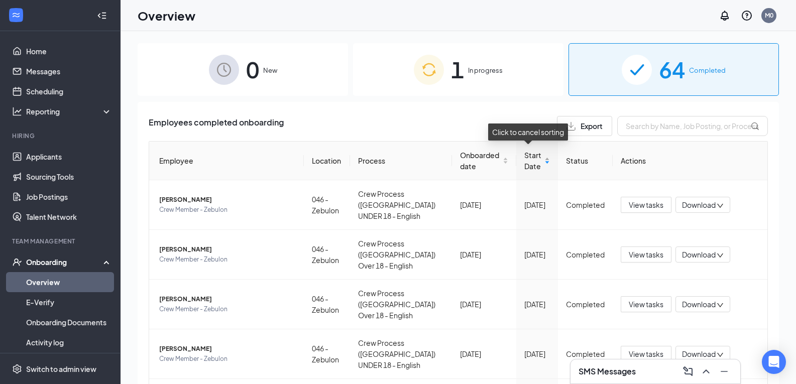
click at [525, 159] on span "Start Date" at bounding box center [534, 161] width 19 height 22
click at [543, 162] on div "Start Date" at bounding box center [538, 161] width 26 height 22
click at [460, 159] on span "Onboarded date" at bounding box center [480, 161] width 41 height 22
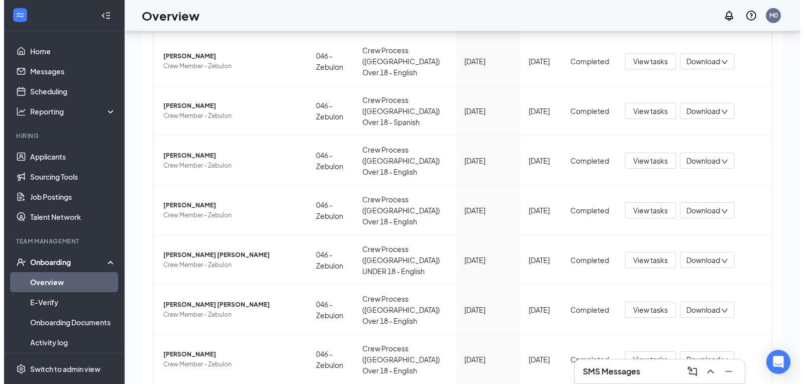
scroll to position [39, 0]
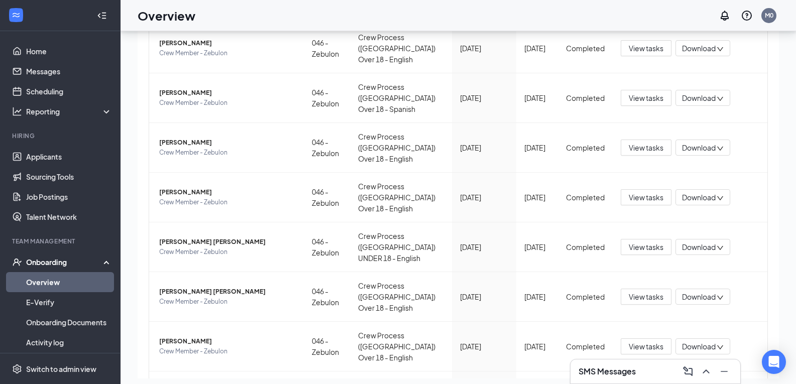
drag, startPoint x: 205, startPoint y: 122, endPoint x: 198, endPoint y: 128, distance: 9.6
click at [205, 173] on td "[PERSON_NAME] Crew Member - Zebulon" at bounding box center [226, 198] width 155 height 50
click at [177, 197] on span "Crew Member - Zebulon" at bounding box center [227, 202] width 137 height 10
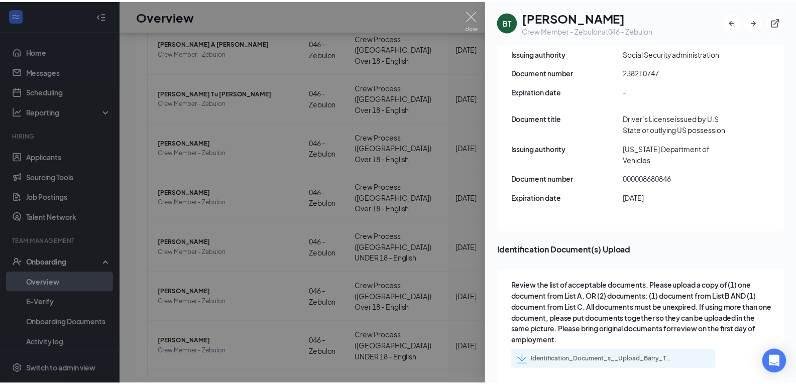
scroll to position [1400, 0]
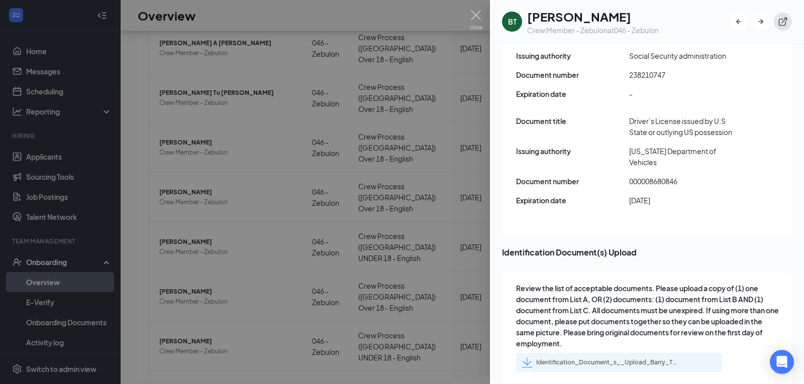
click at [780, 23] on icon "ExternalLink" at bounding box center [783, 22] width 10 height 10
click at [374, 244] on div at bounding box center [402, 192] width 804 height 384
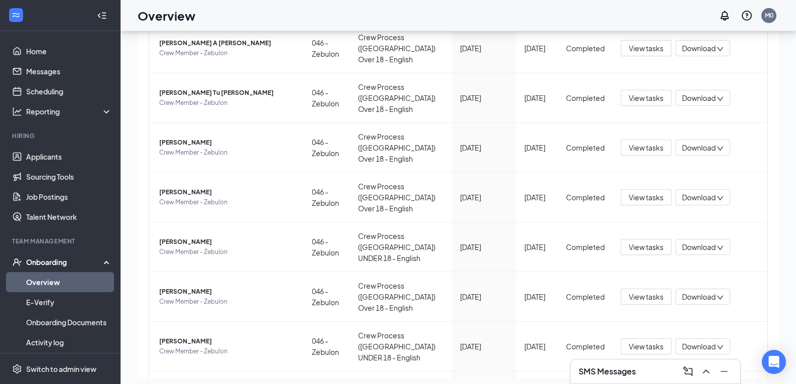
click at [44, 259] on div "Onboarding" at bounding box center [64, 262] width 77 height 10
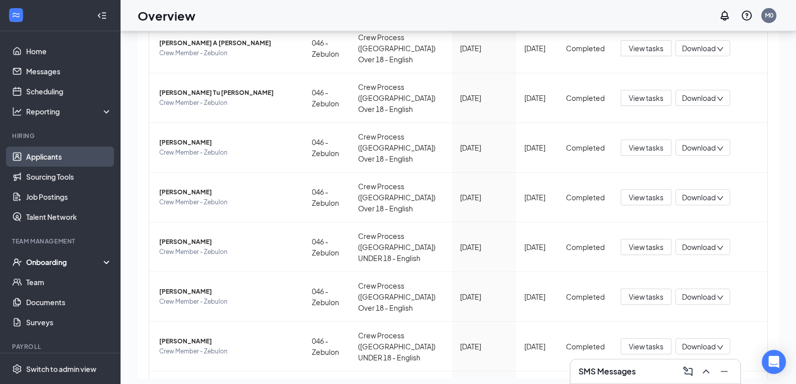
click at [47, 162] on link "Applicants" at bounding box center [69, 157] width 86 height 20
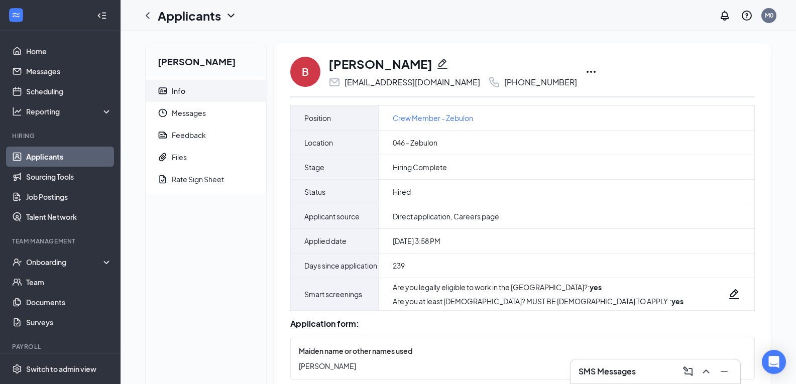
click at [587, 71] on icon "Ellipses" at bounding box center [591, 72] width 9 height 2
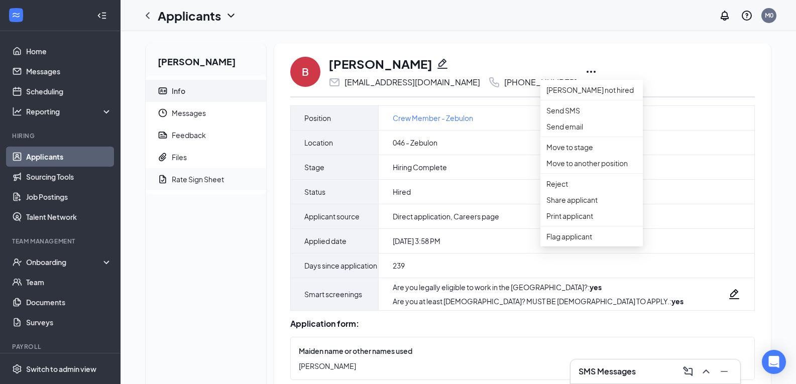
click at [192, 181] on div "Rate Sign Sheet" at bounding box center [198, 179] width 52 height 10
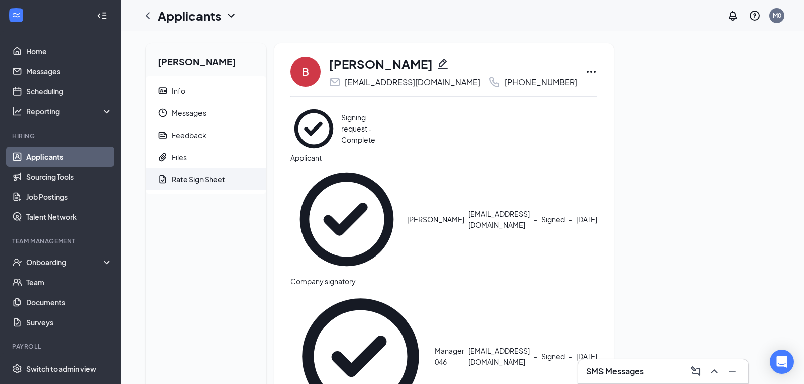
click at [397, 116] on icon "Eye" at bounding box center [392, 112] width 10 height 8
click at [185, 156] on div "Files" at bounding box center [179, 157] width 15 height 10
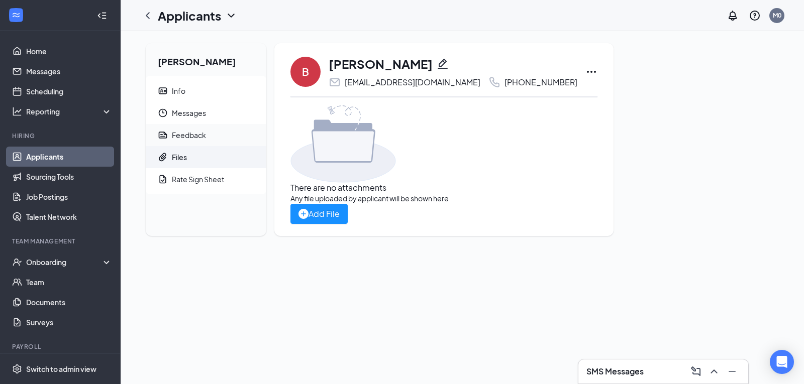
click at [189, 138] on div "Feedback" at bounding box center [189, 135] width 34 height 10
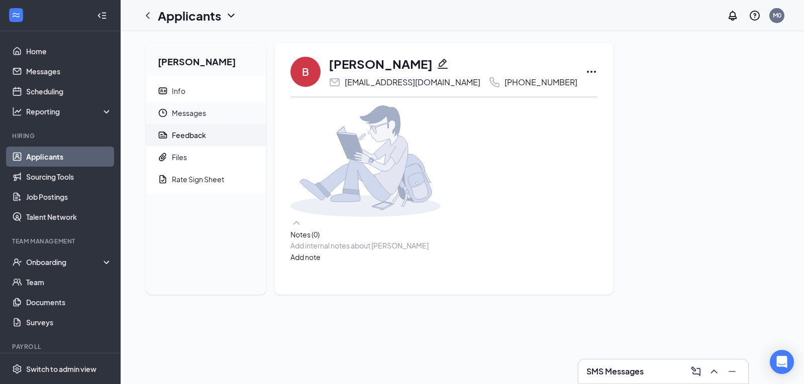
click at [195, 111] on span "Messages" at bounding box center [215, 113] width 86 height 22
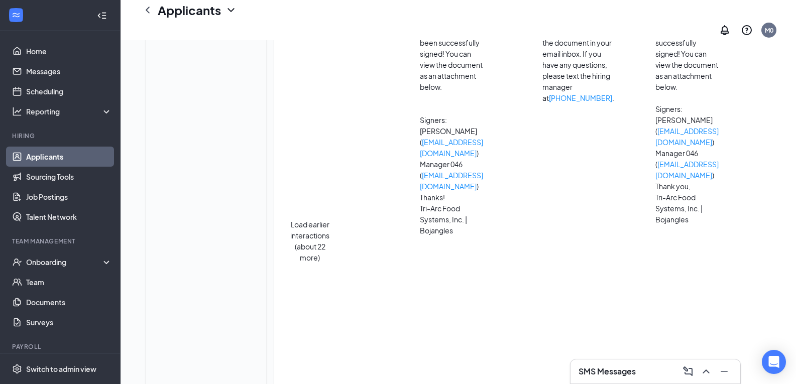
scroll to position [222, 0]
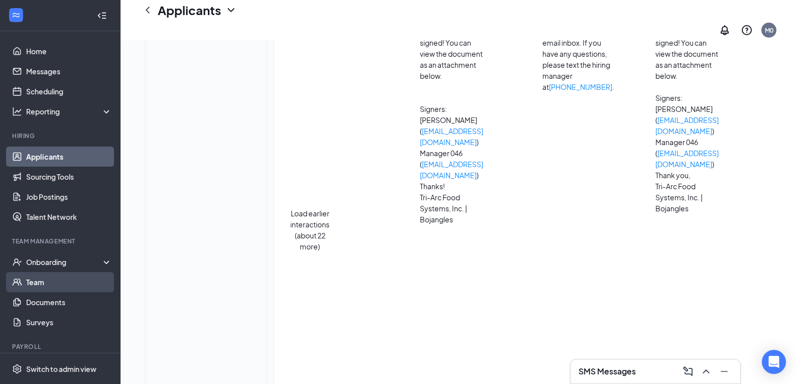
click at [46, 285] on link "Team" at bounding box center [69, 282] width 86 height 20
